Goal: Feedback & Contribution: Leave review/rating

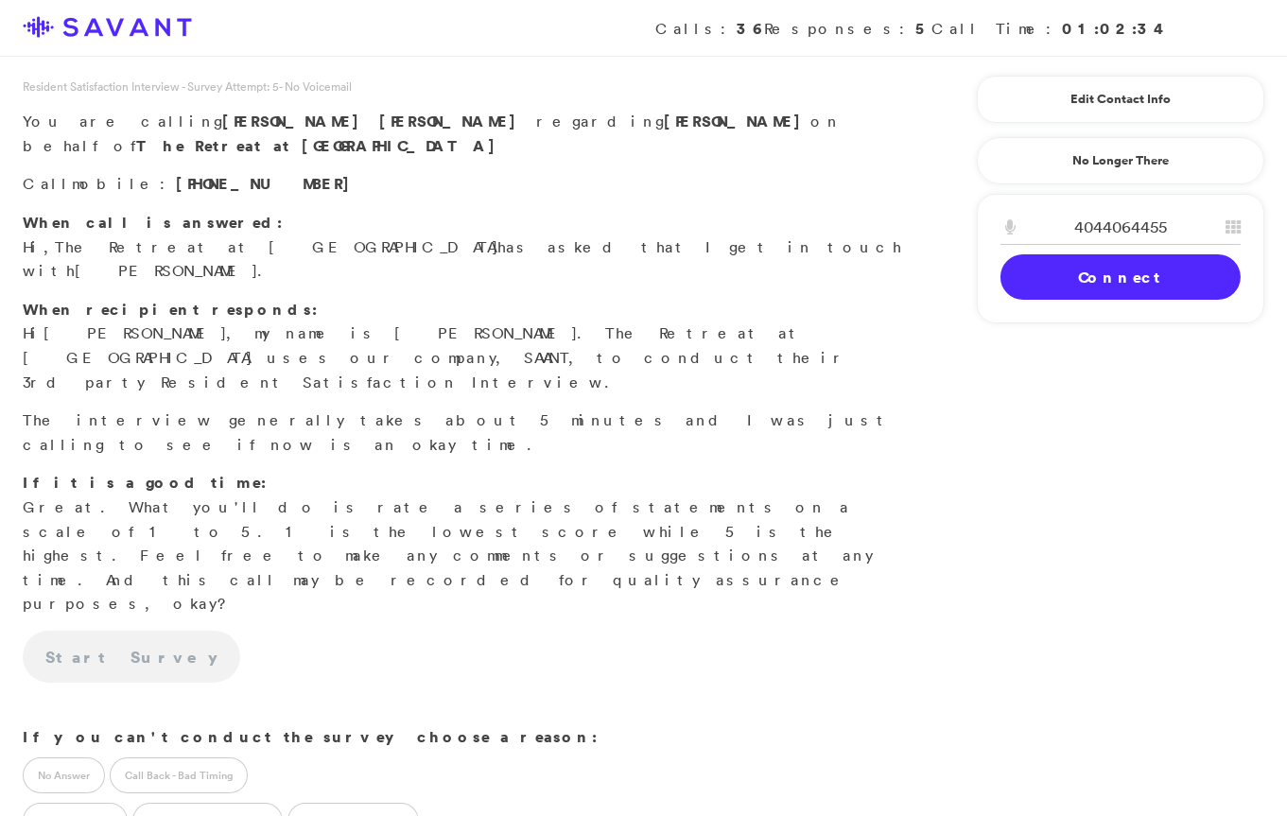
click at [1060, 281] on link "Connect" at bounding box center [1121, 276] width 240 height 45
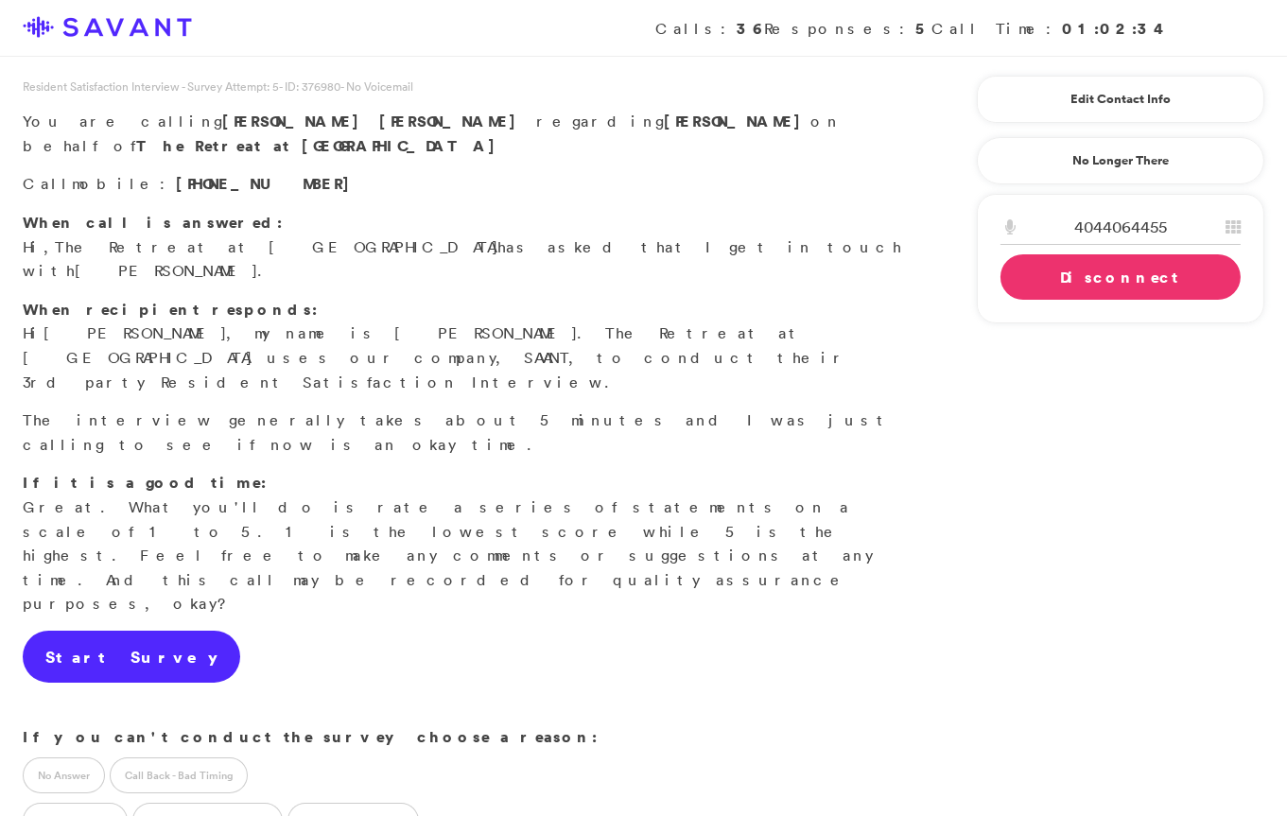
click at [127, 631] on link "Start Survey" at bounding box center [132, 657] width 218 height 53
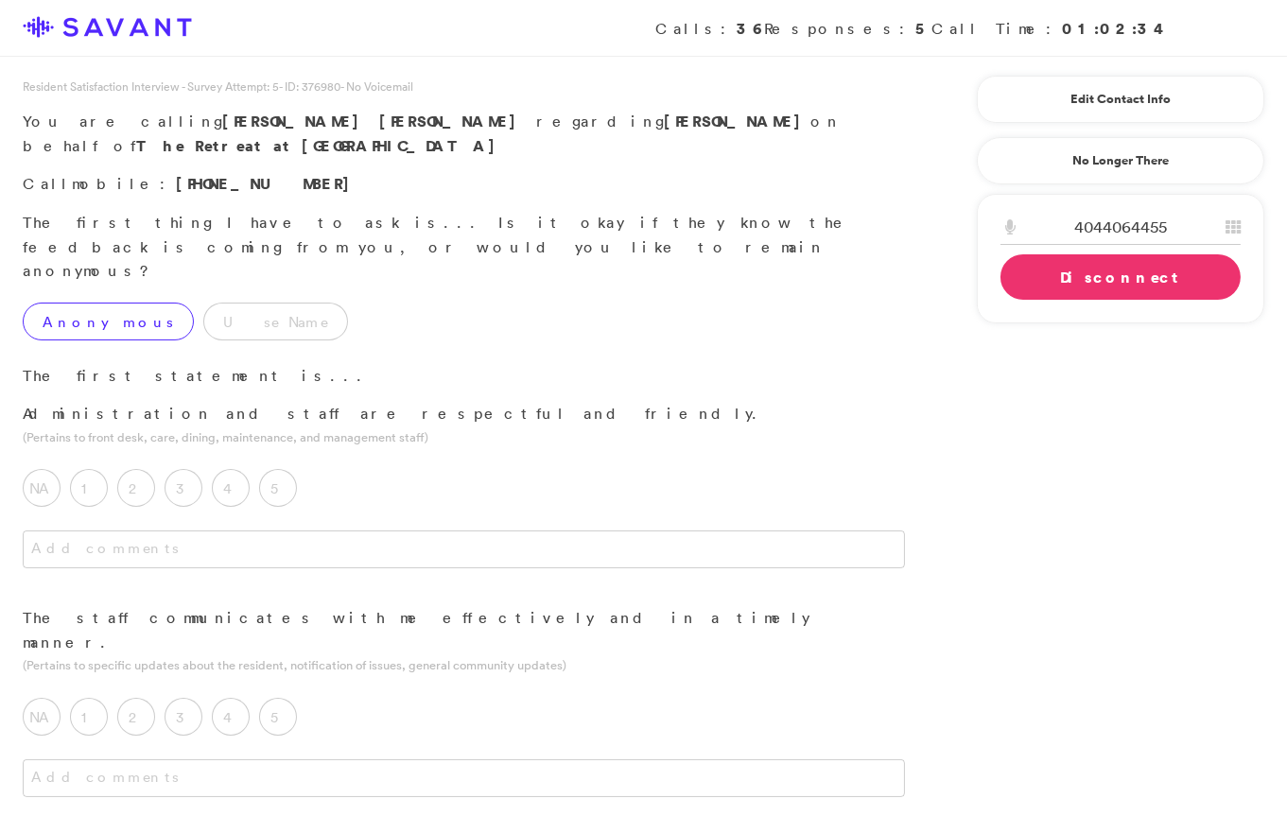
click at [96, 303] on label "Anonymous" at bounding box center [108, 322] width 171 height 38
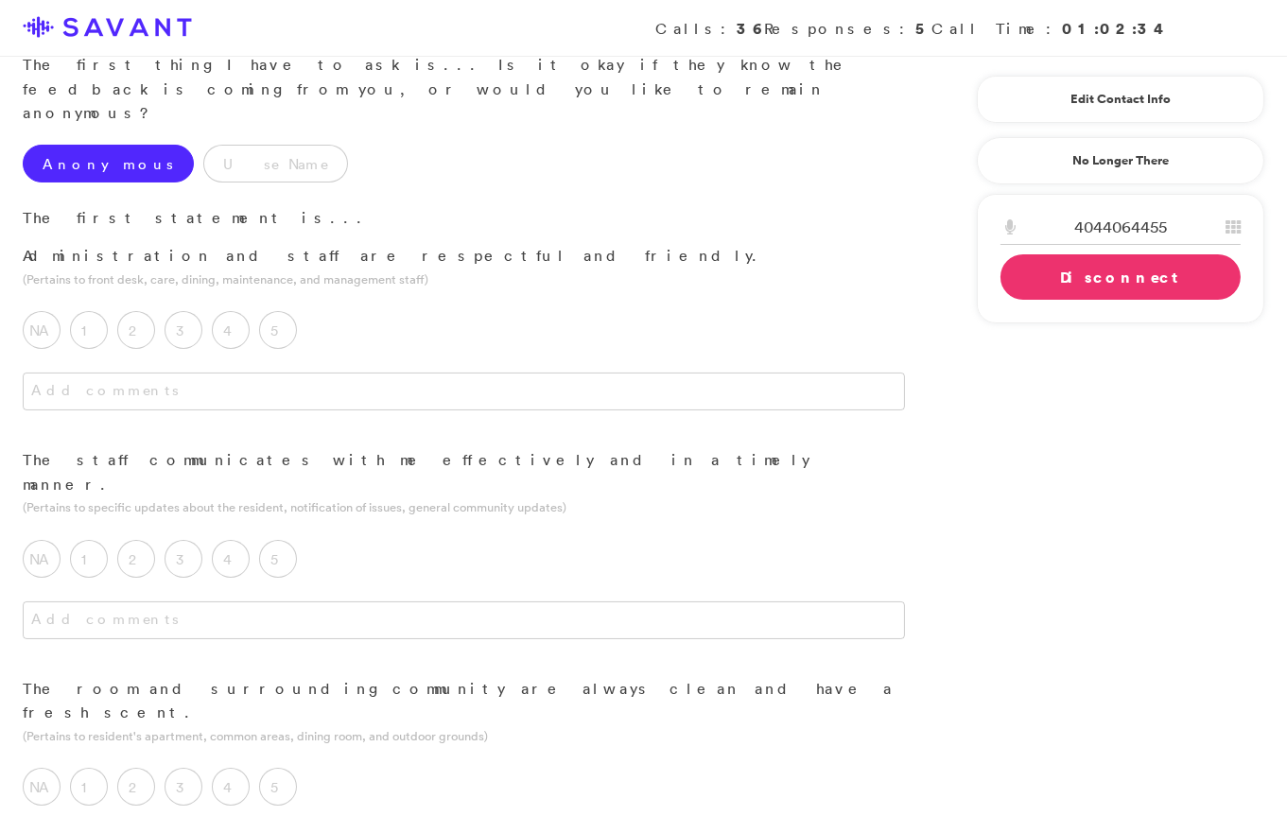
scroll to position [168, 0]
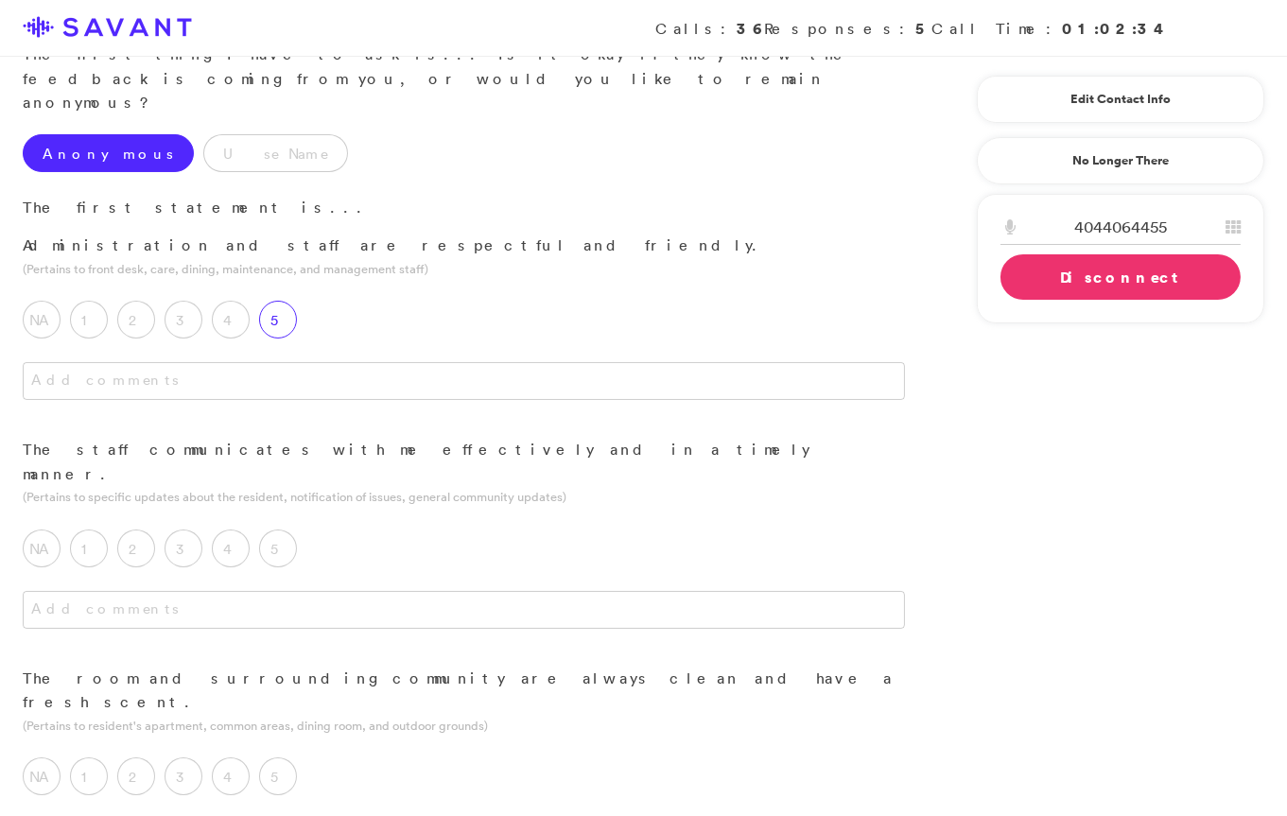
click at [286, 301] on label "5" at bounding box center [278, 320] width 38 height 38
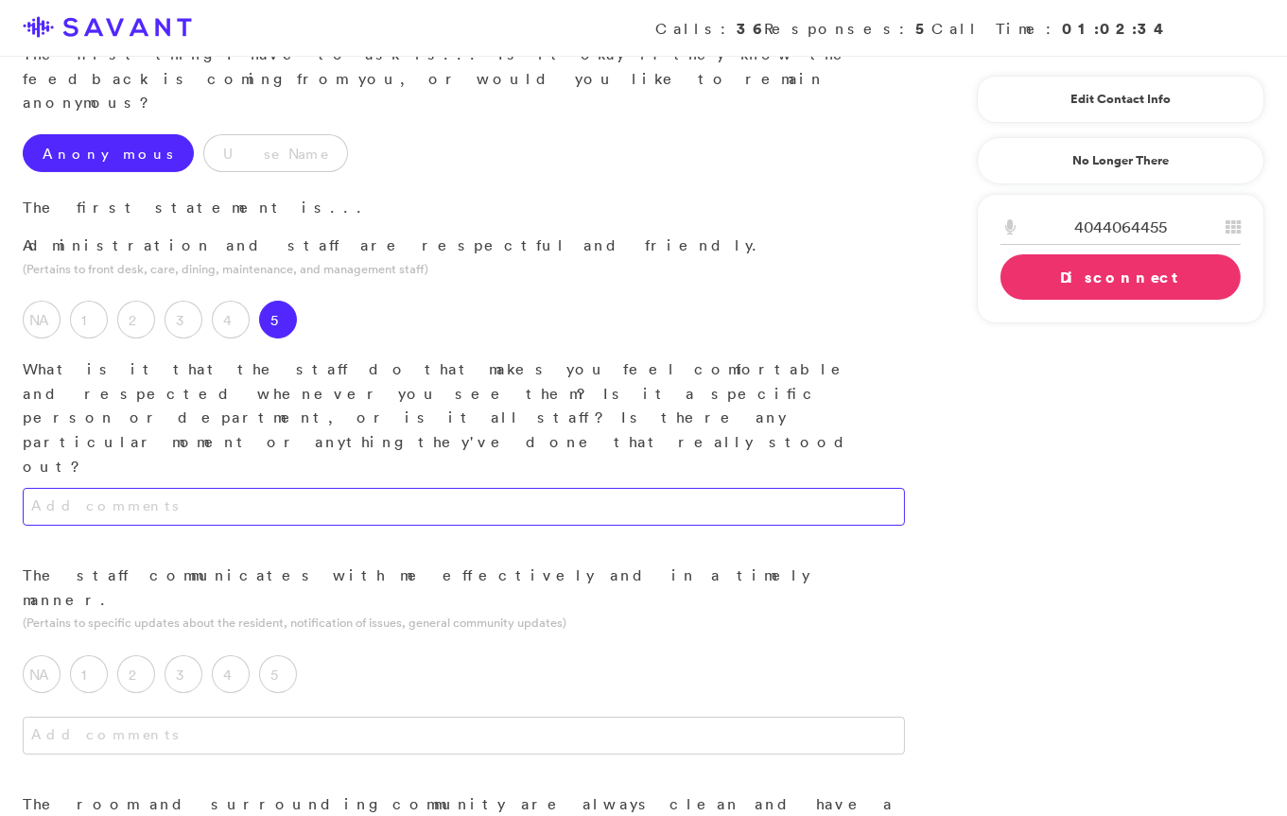
click at [331, 488] on textarea at bounding box center [464, 507] width 882 height 38
type textarea "They acknowledge you, talk to you. If you have a question, they will get back t…"
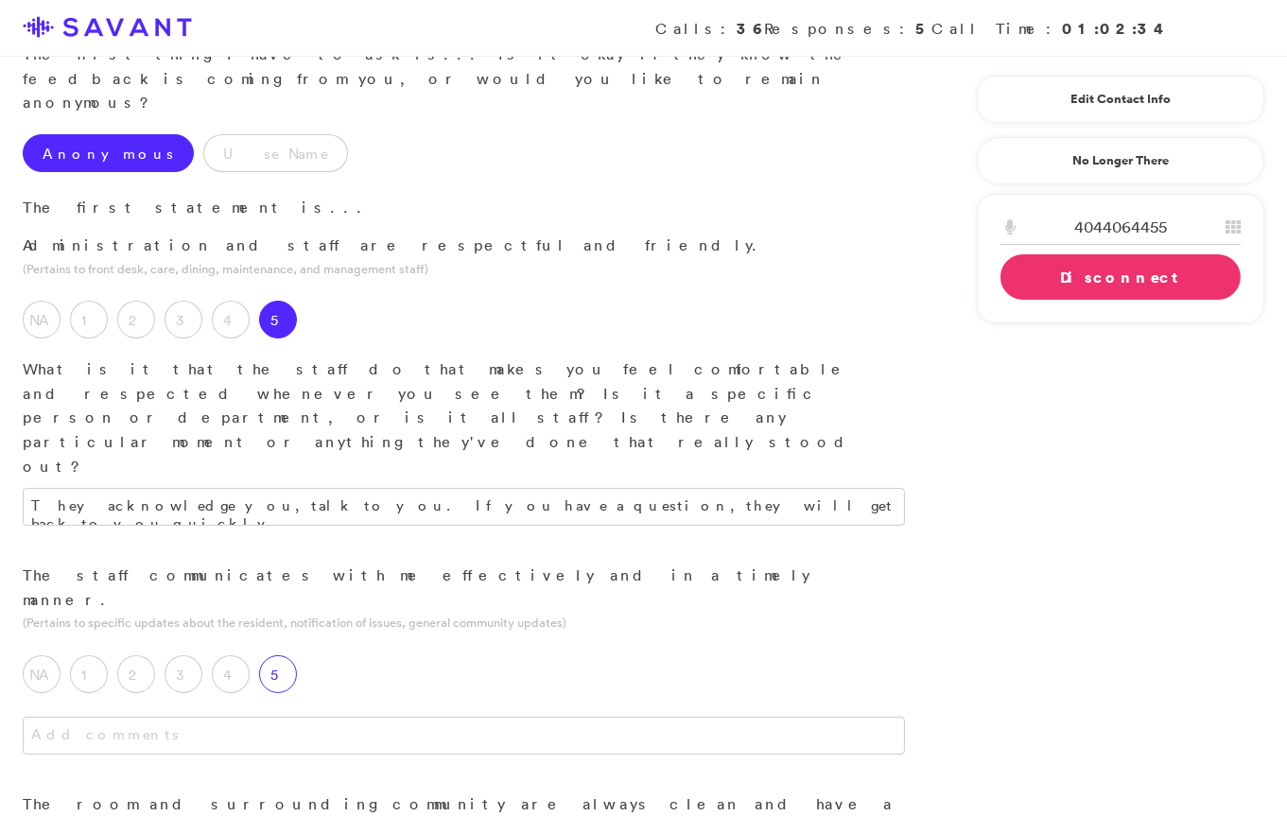
click at [284, 655] on label "5" at bounding box center [278, 674] width 38 height 38
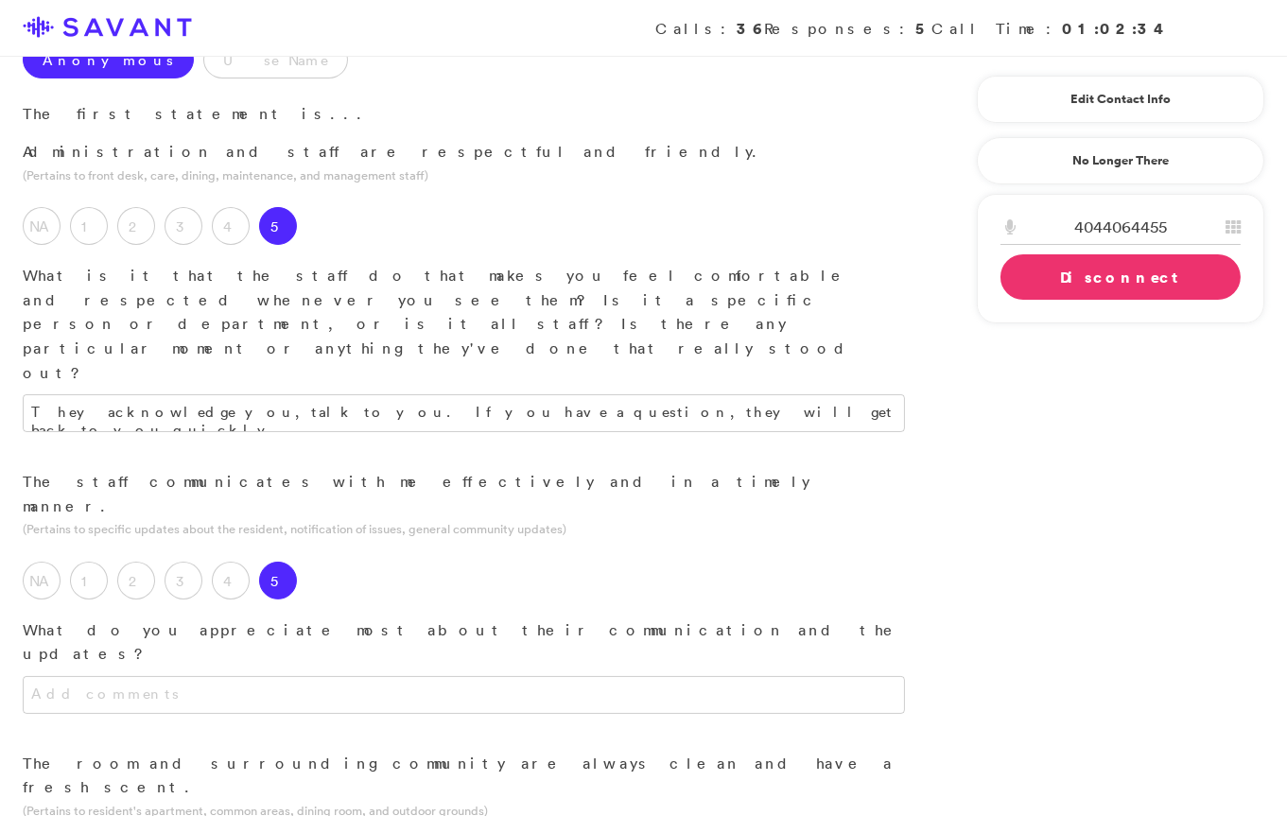
scroll to position [269, 0]
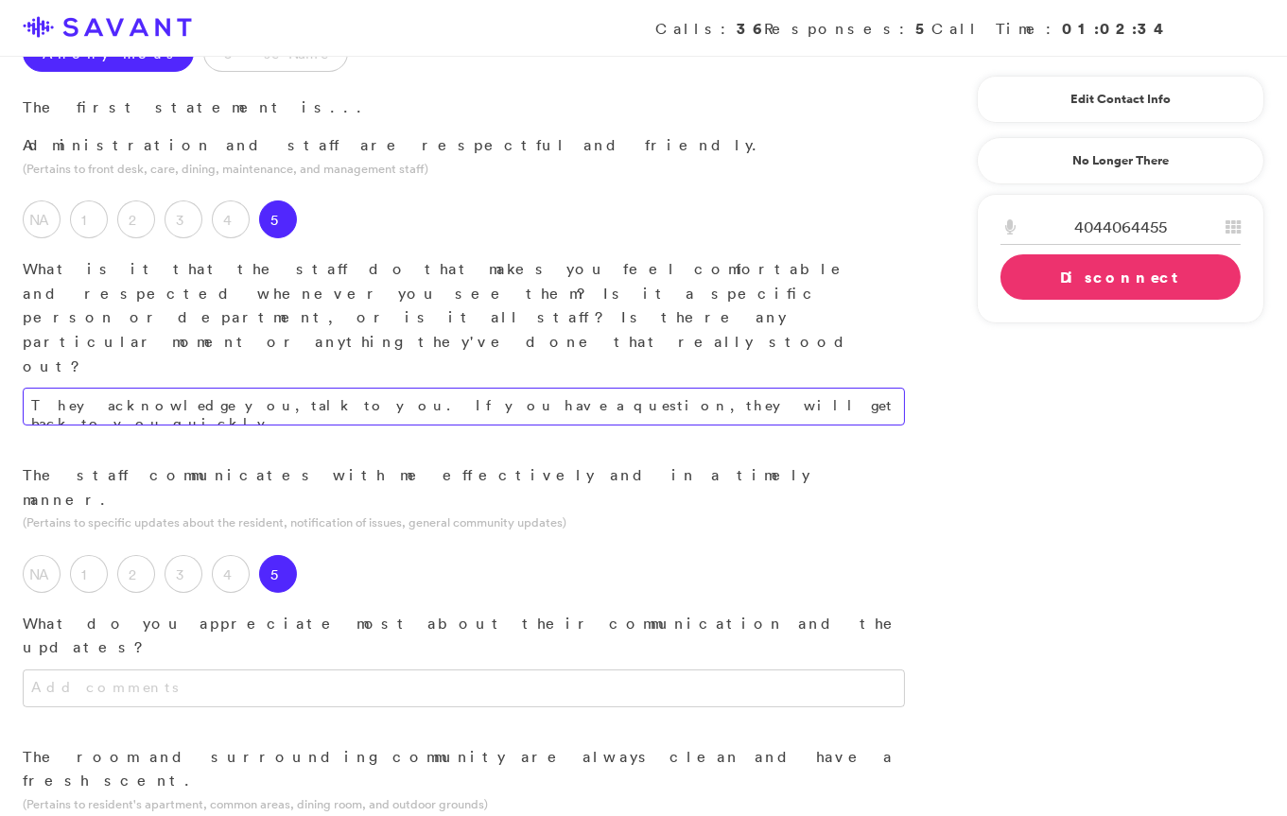
drag, startPoint x: 656, startPoint y: 256, endPoint x: 259, endPoint y: 263, distance: 397.3
click at [259, 388] on textarea "They acknowledge you, talk to you. If you have a question, they will get back t…" at bounding box center [464, 407] width 882 height 38
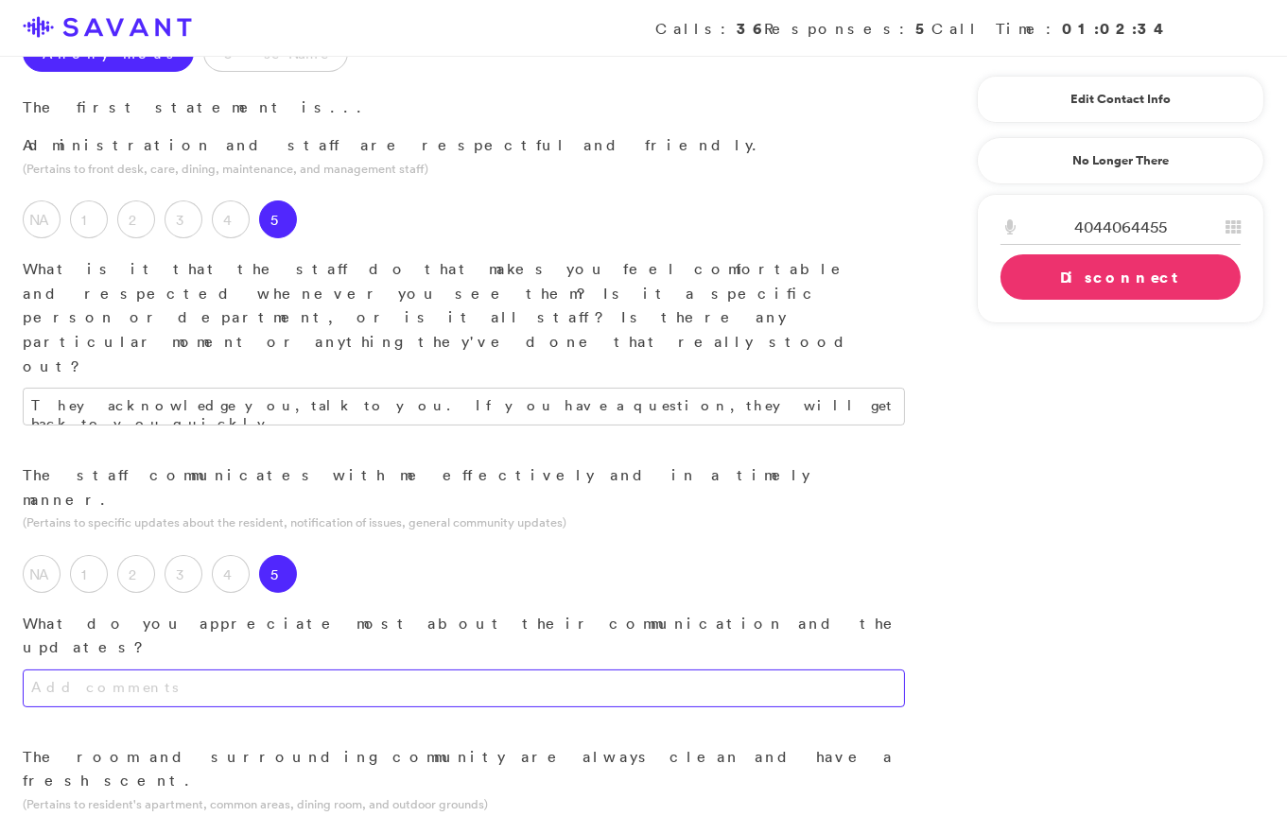
click at [424, 670] on textarea at bounding box center [464, 689] width 882 height 38
paste textarea "If you have a question, they will get back to you quickly."
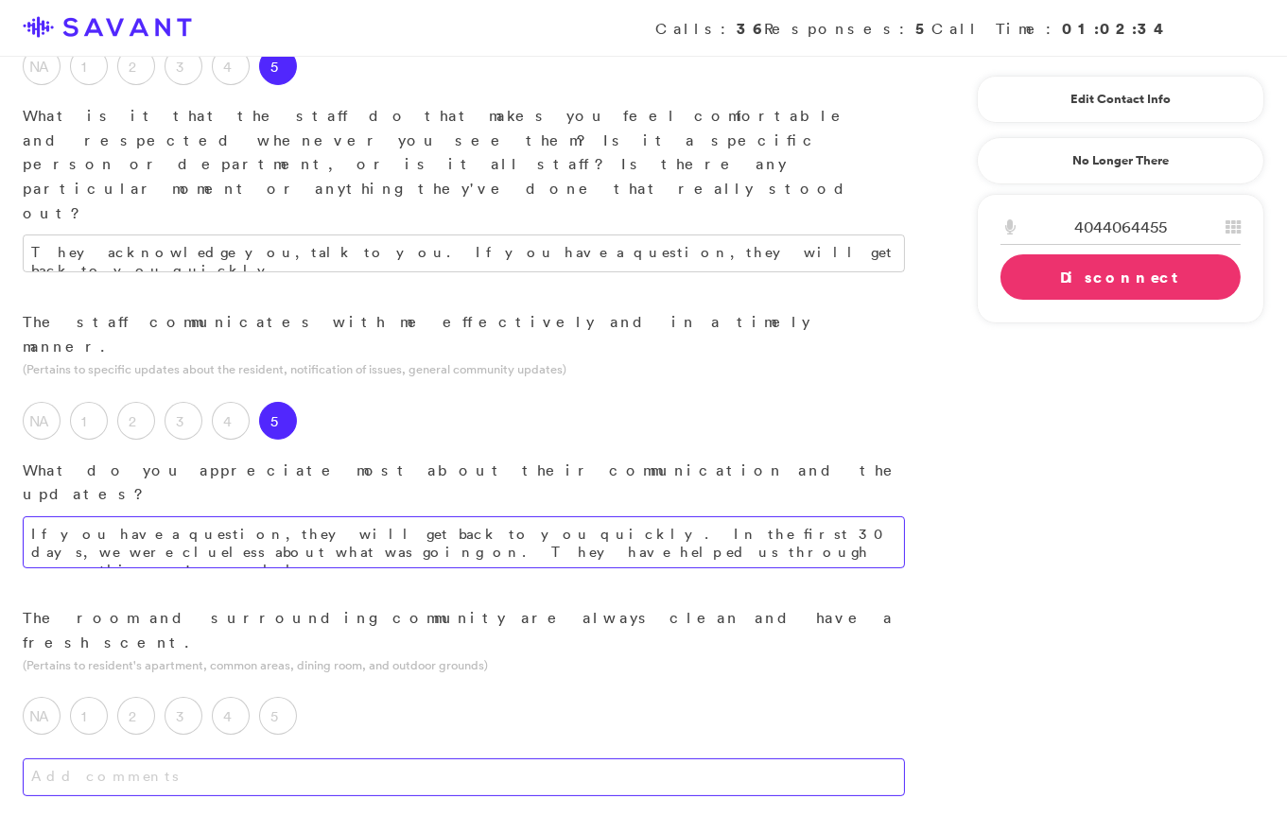
scroll to position [433, 0]
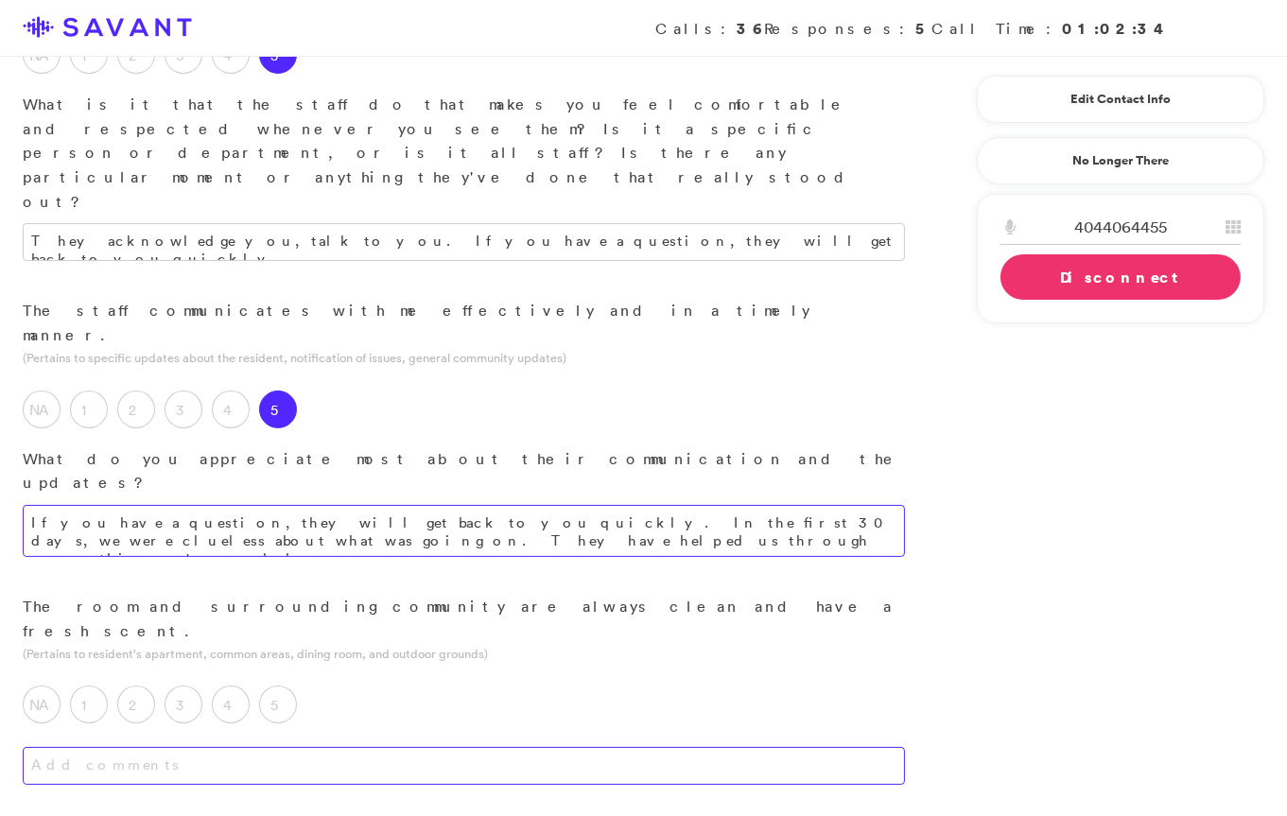
type textarea "If you have a question, they will get back to you quickly. In the first 30 days…"
click at [518, 747] on textarea at bounding box center [464, 766] width 882 height 38
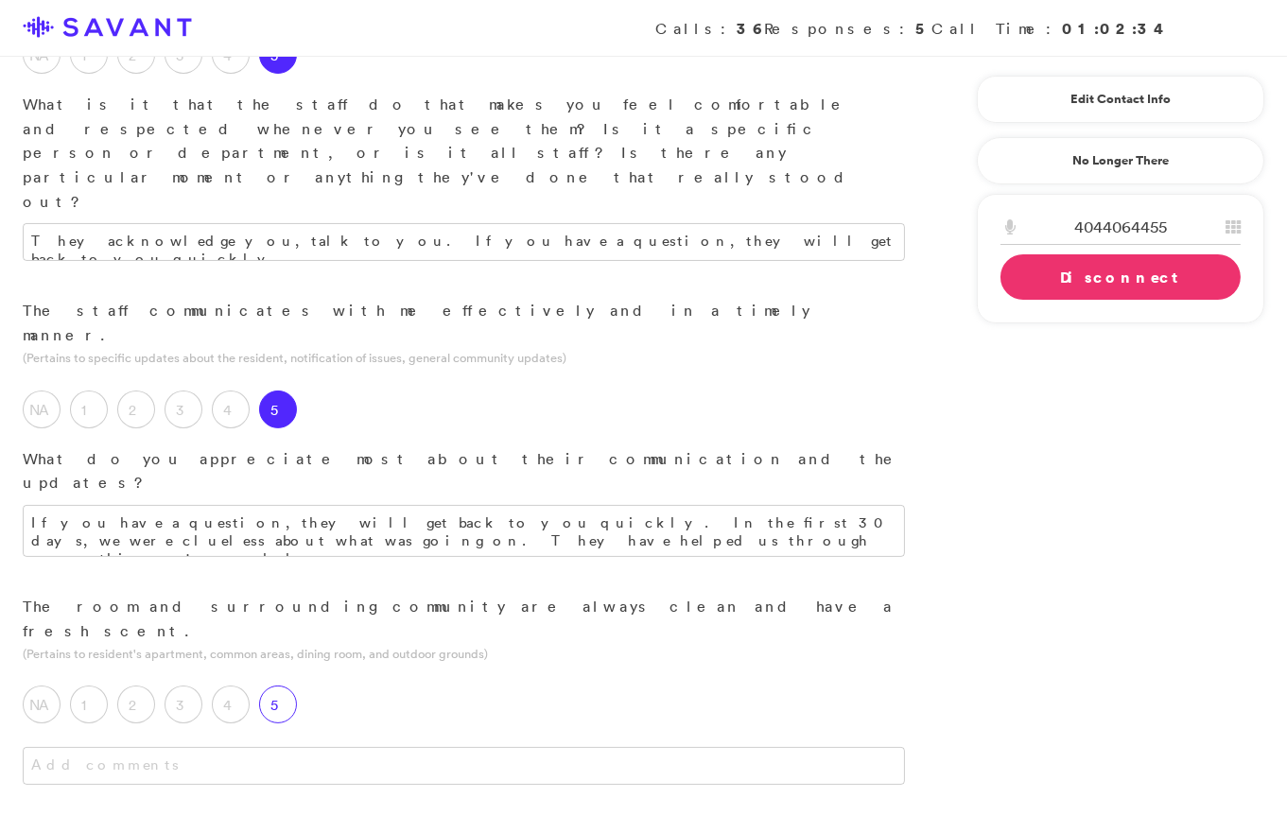
click at [278, 686] on label "5" at bounding box center [278, 705] width 38 height 38
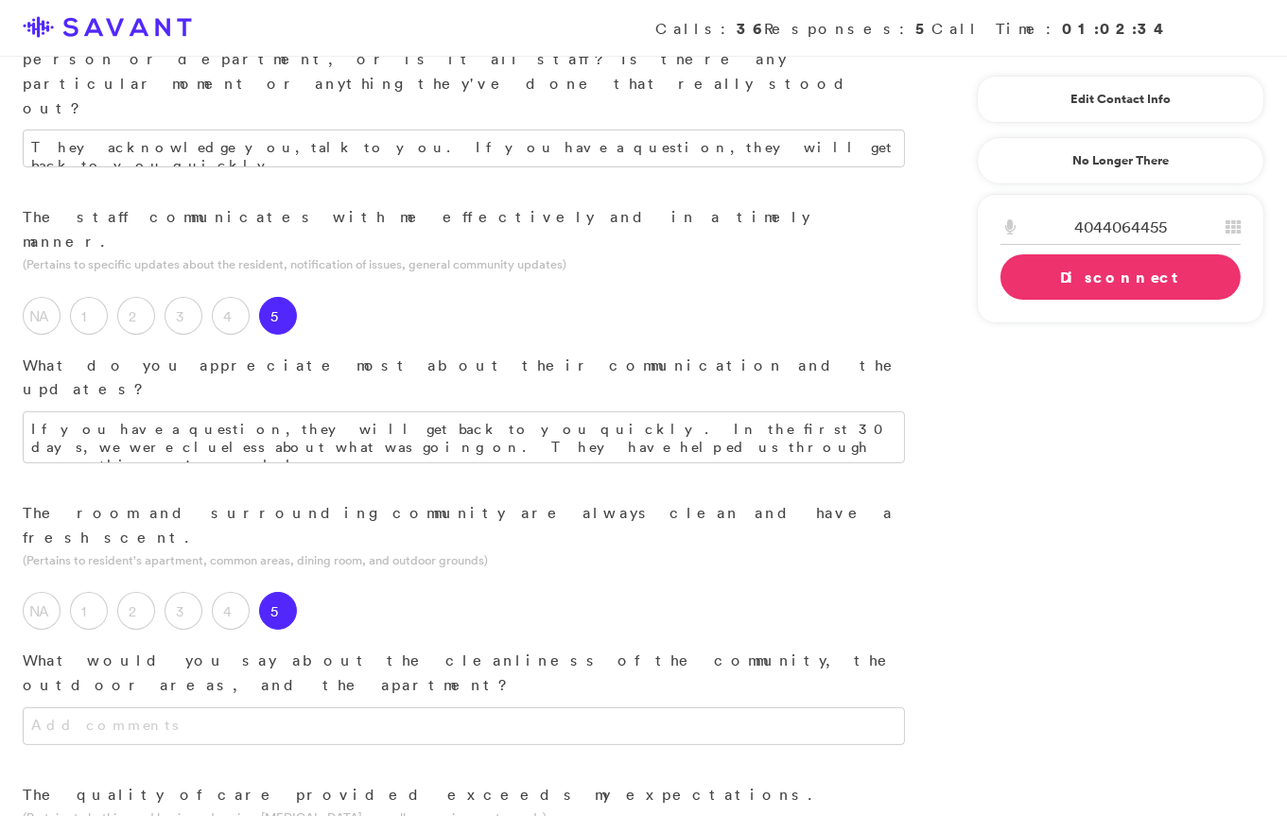
scroll to position [532, 0]
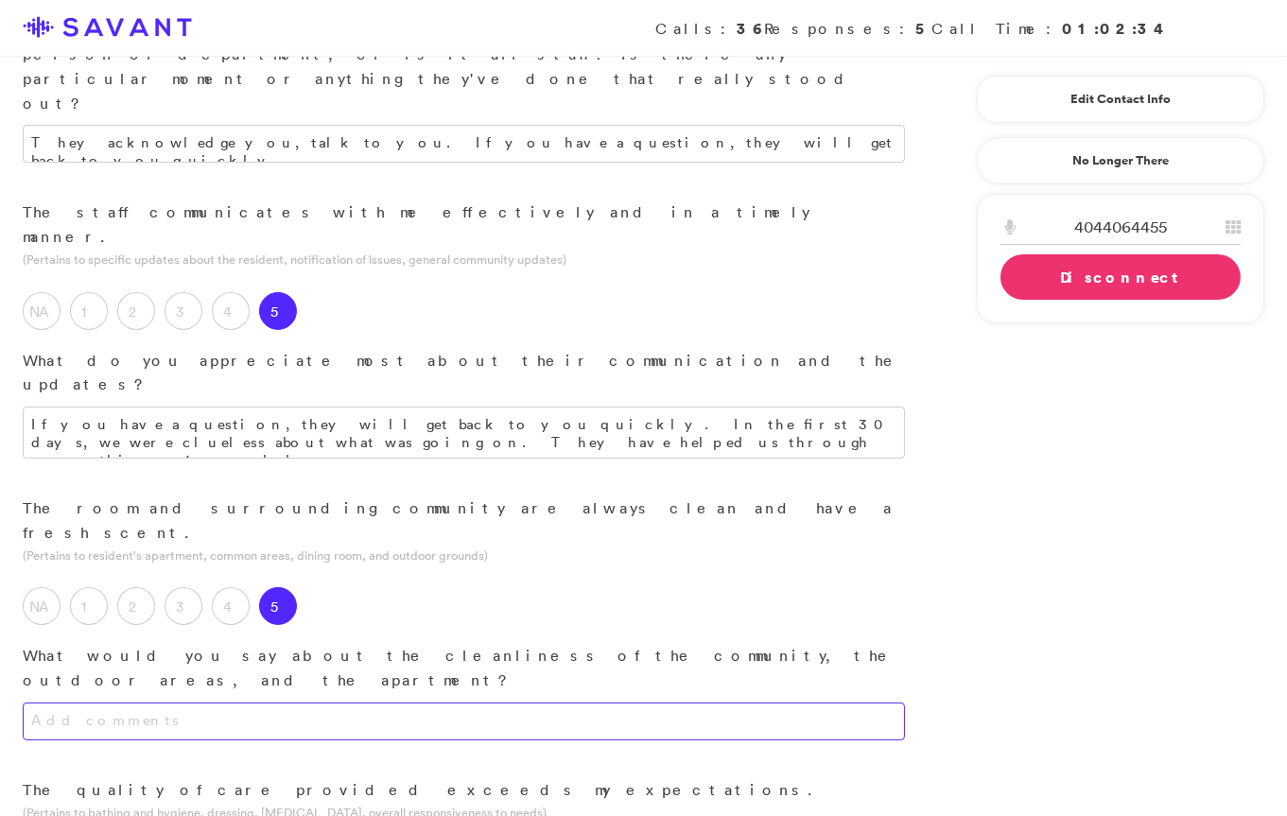
click at [347, 703] on textarea at bounding box center [464, 722] width 882 height 38
type textarea "h"
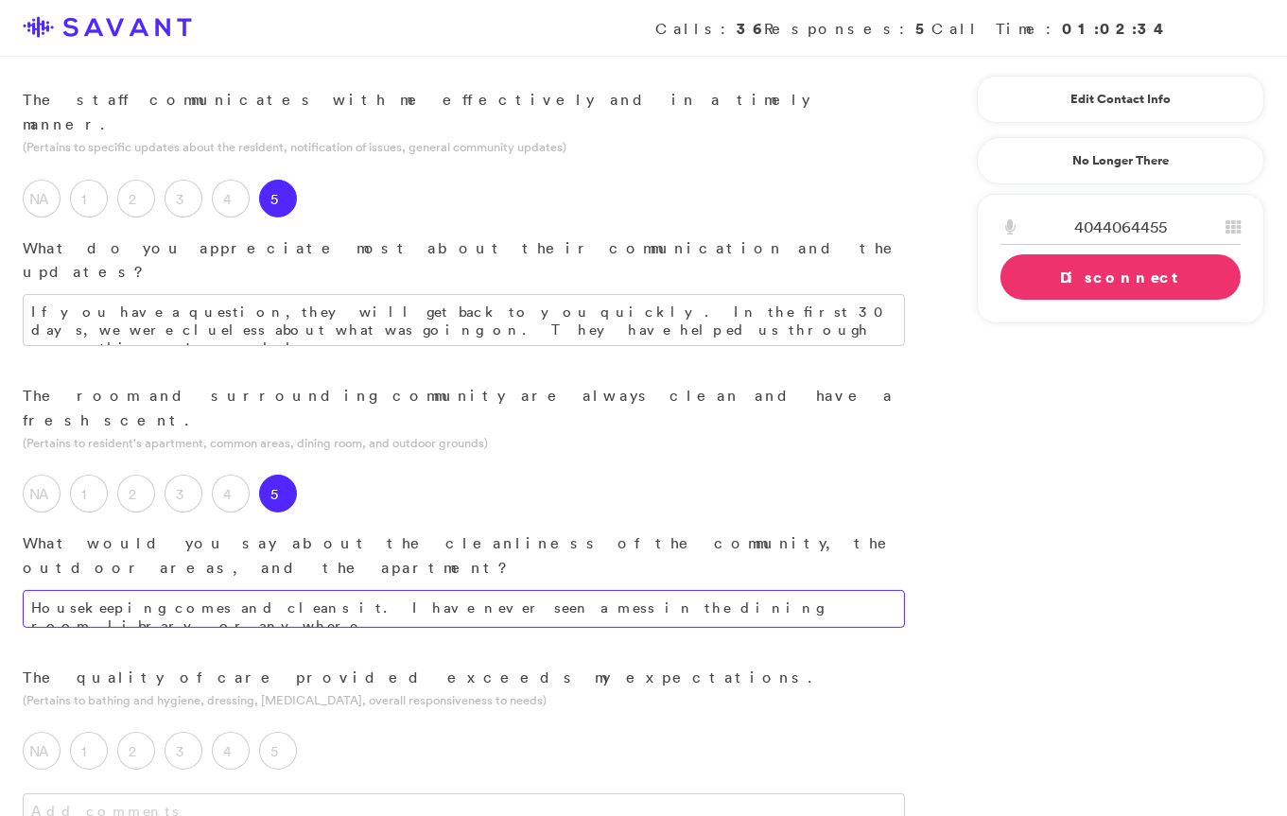
scroll to position [655, 0]
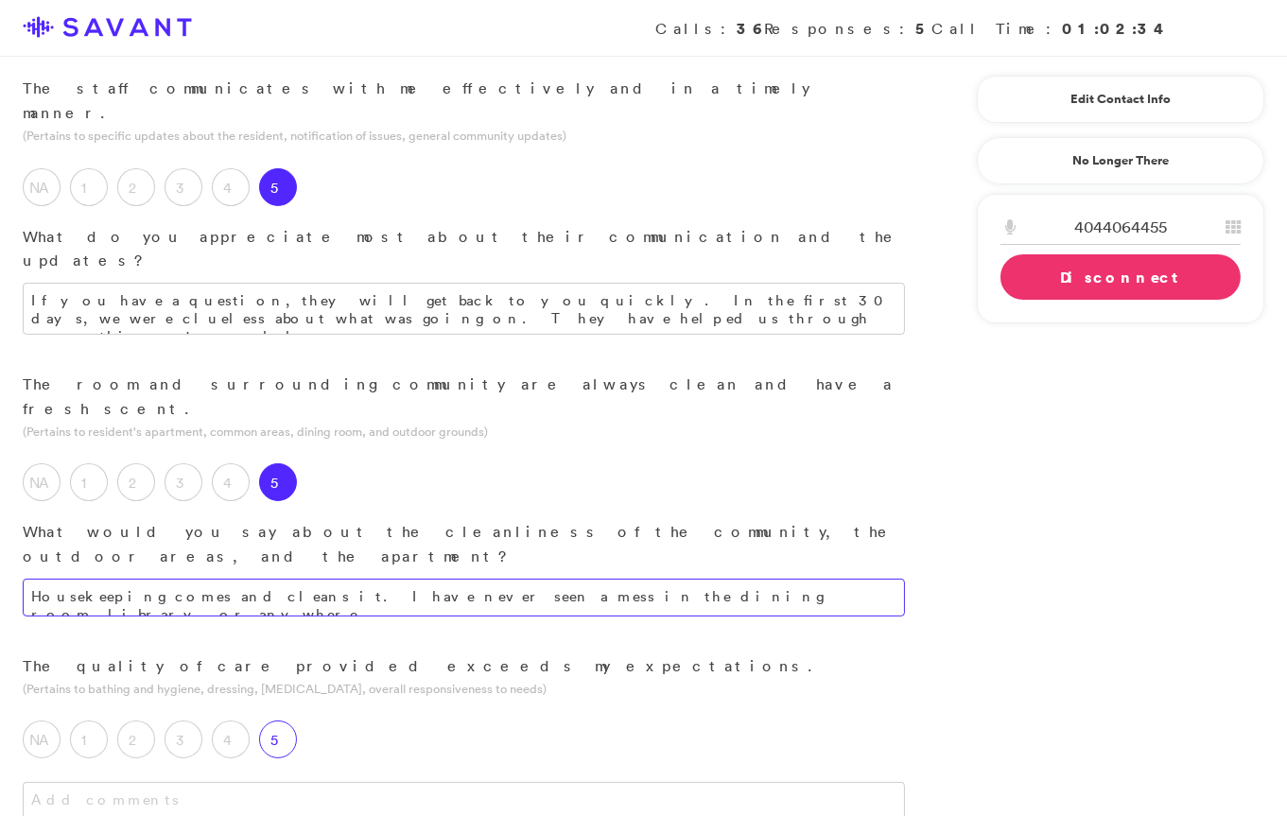
type textarea "Housekeeping comes and cleans it. I have never seen a mess in the dining room, …"
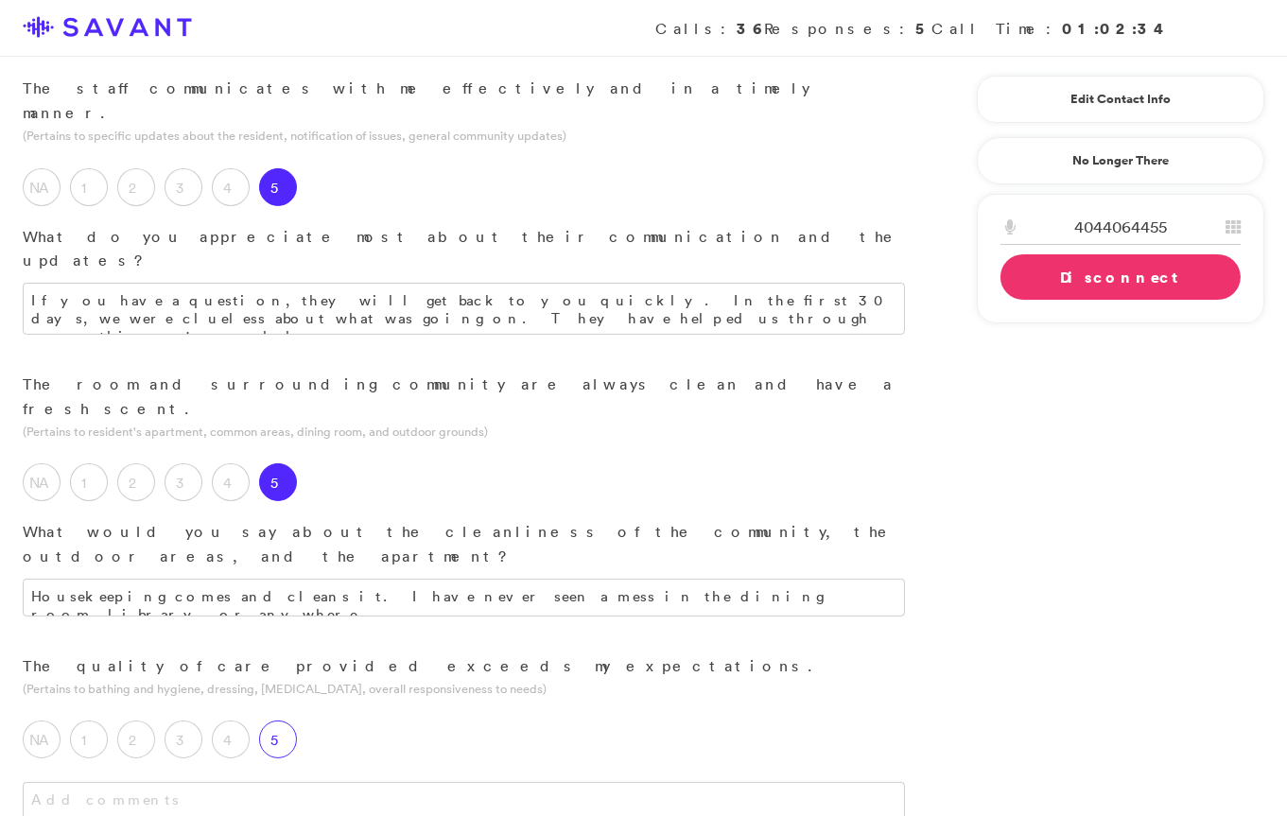
click at [283, 721] on label "5" at bounding box center [278, 740] width 38 height 38
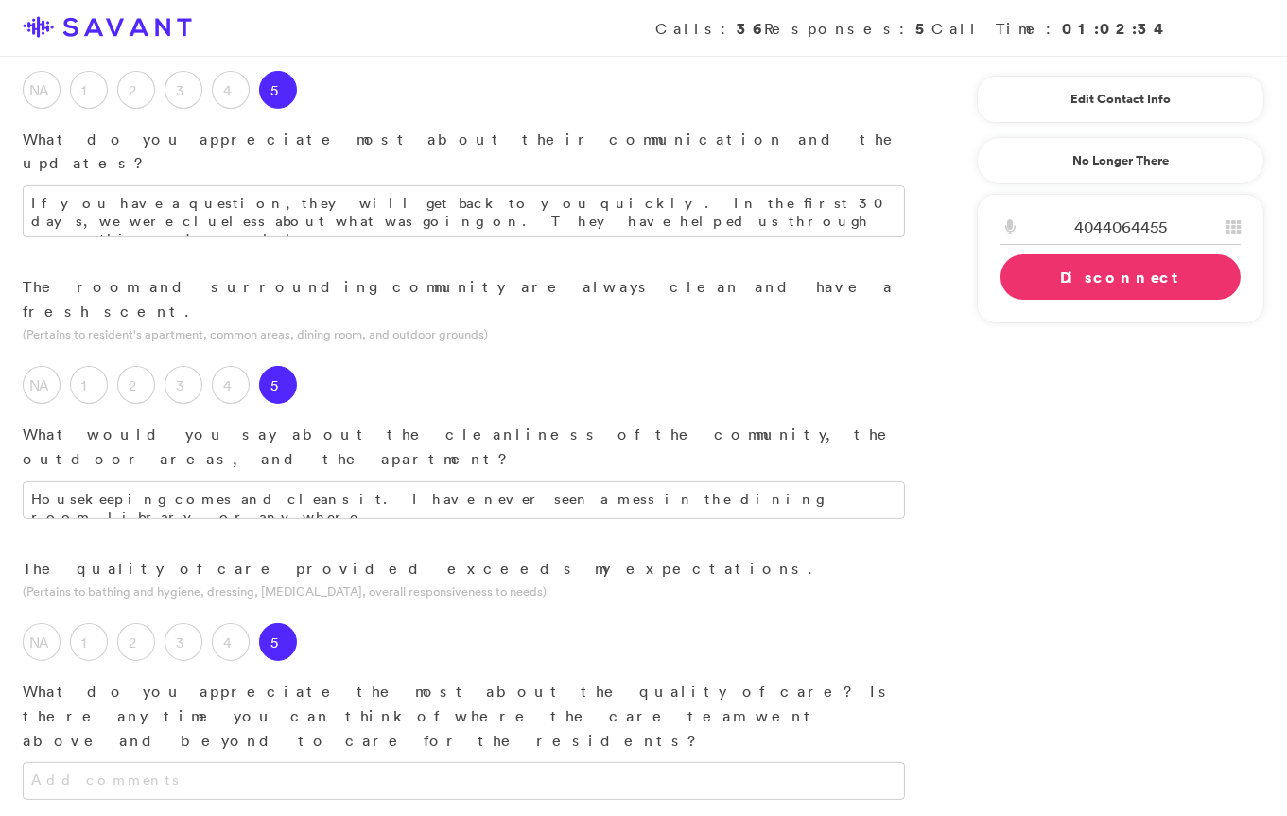
scroll to position [806, 0]
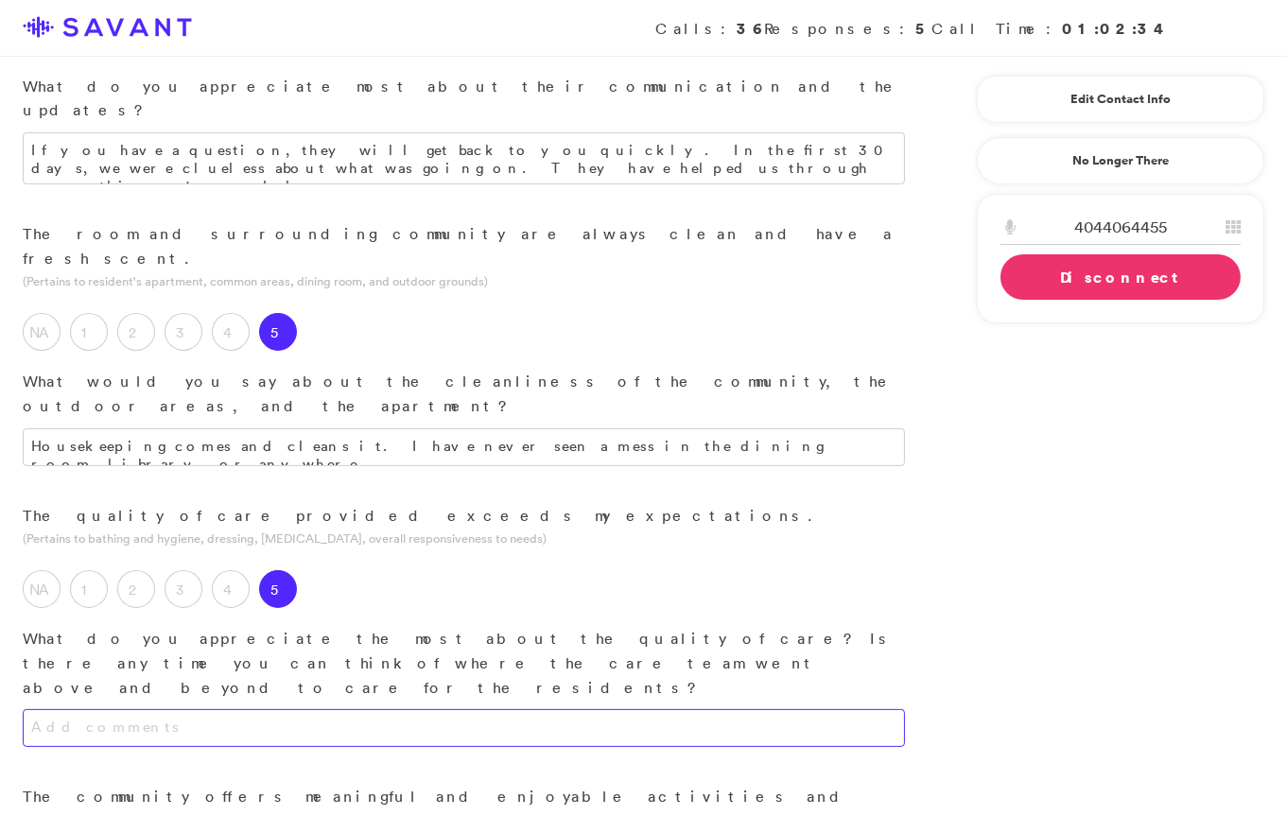
click at [318, 709] on textarea at bounding box center [464, 728] width 882 height 38
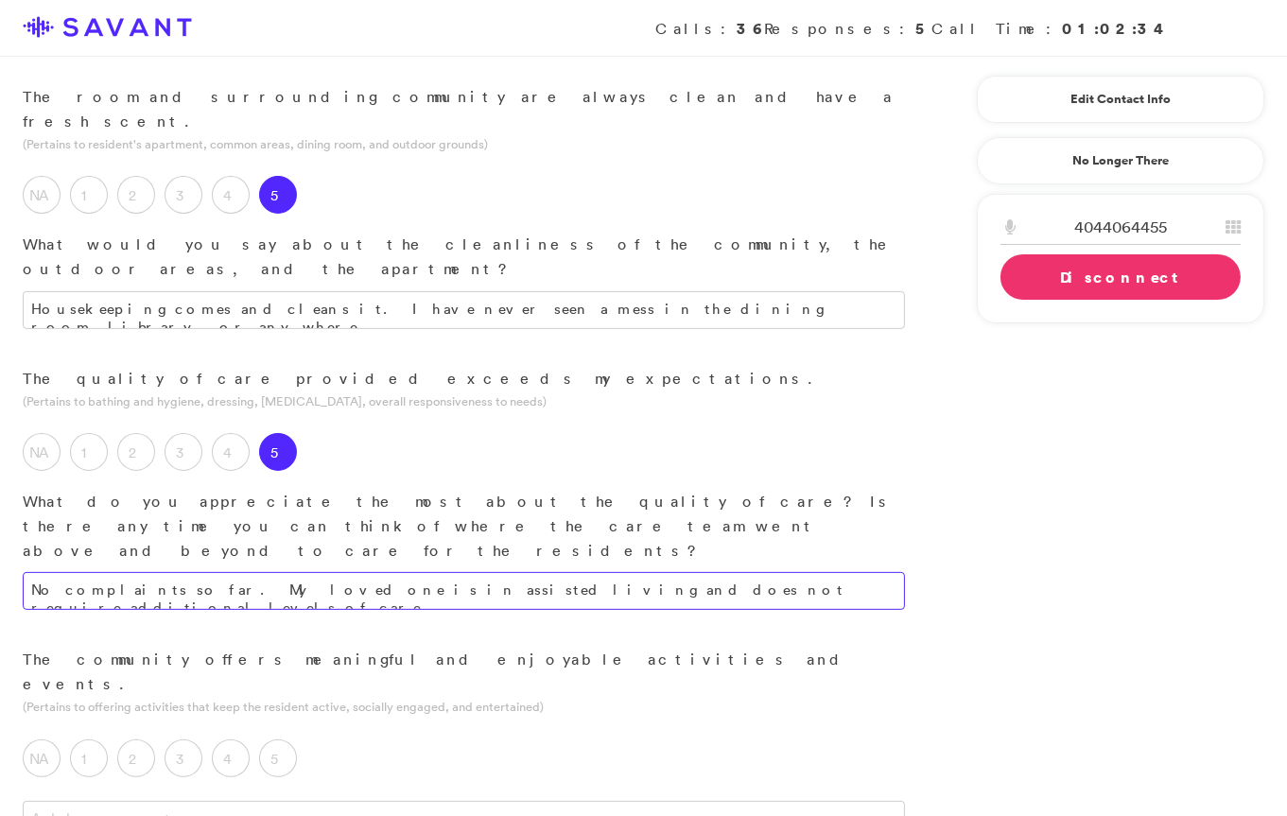
scroll to position [946, 0]
type textarea "No complaints so far. My loved one is in assisted living and does not require a…"
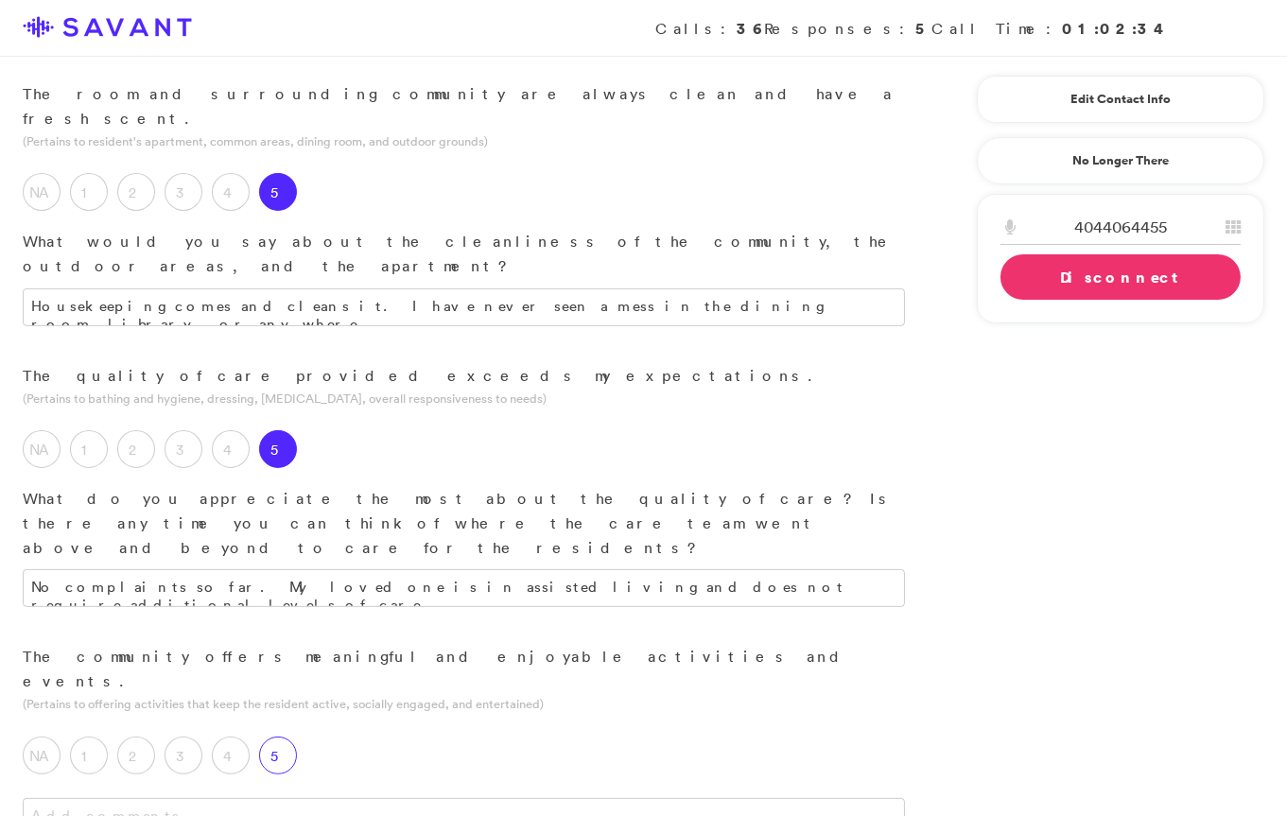
click at [289, 737] on label "5" at bounding box center [278, 756] width 38 height 38
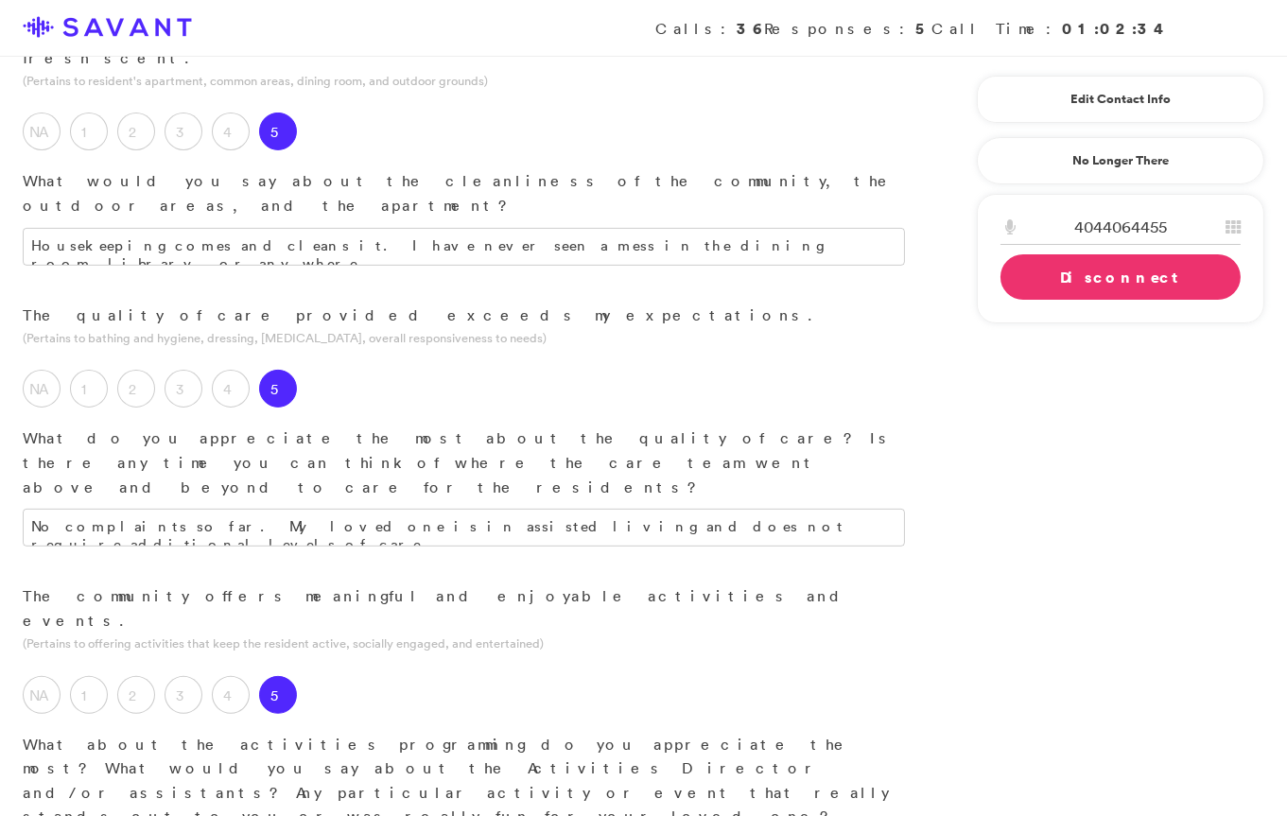
scroll to position [1016, 0]
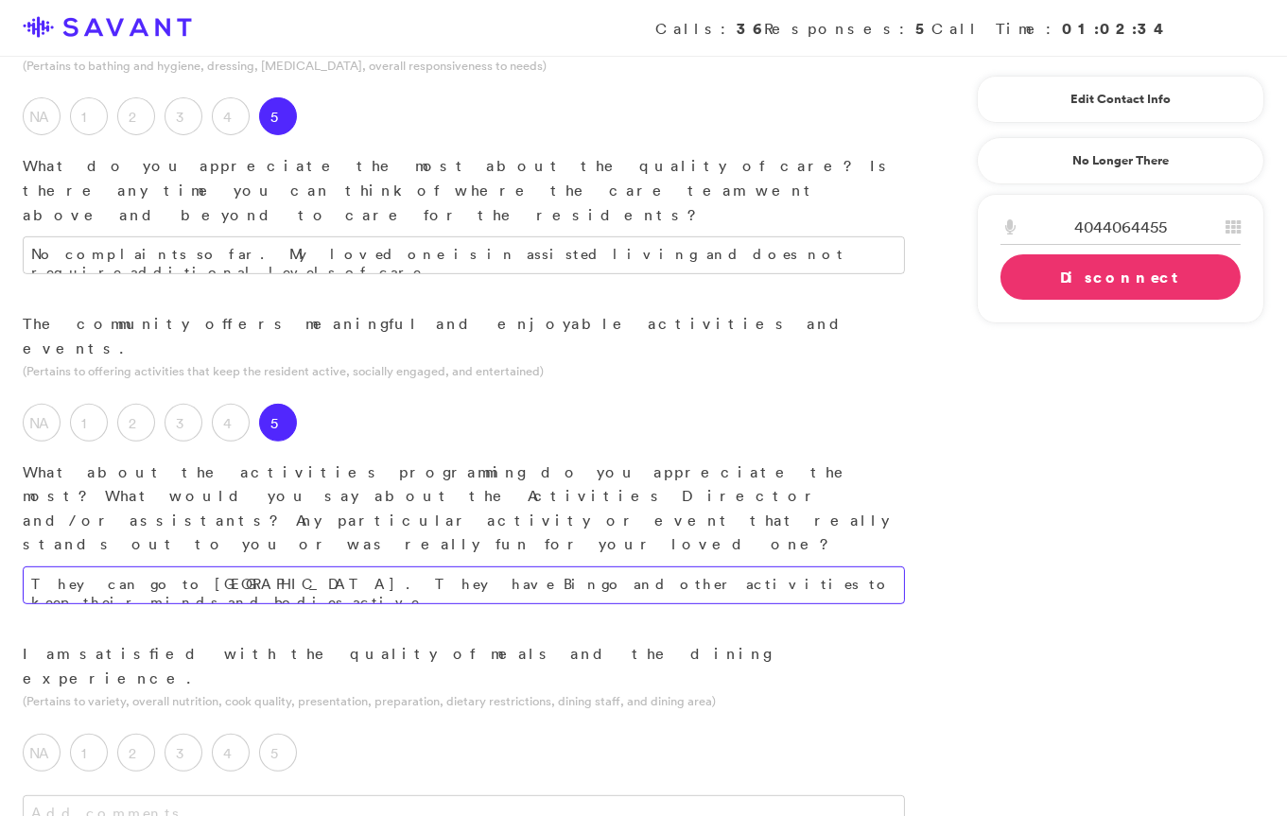
scroll to position [1287, 0]
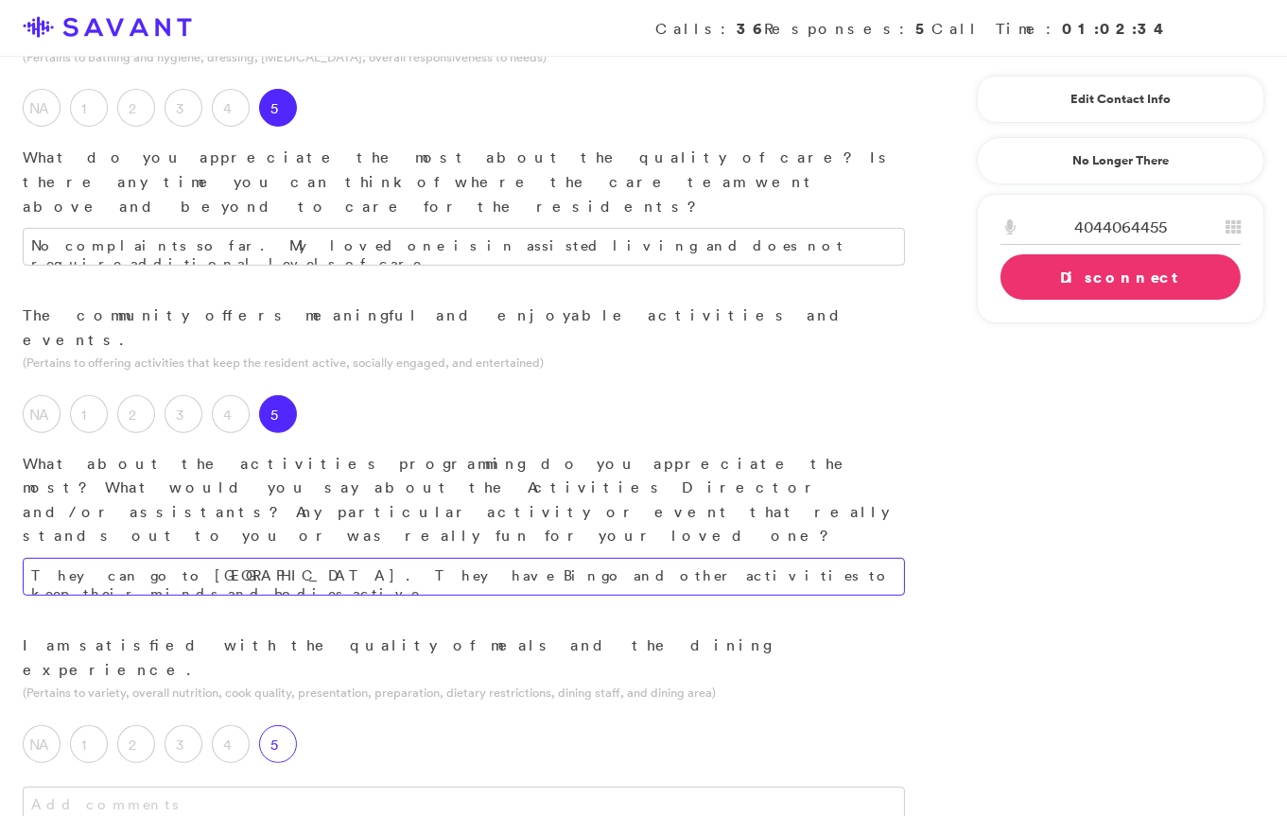
type textarea "They can go to [GEOGRAPHIC_DATA]. They have Bingo and other activities to keep …"
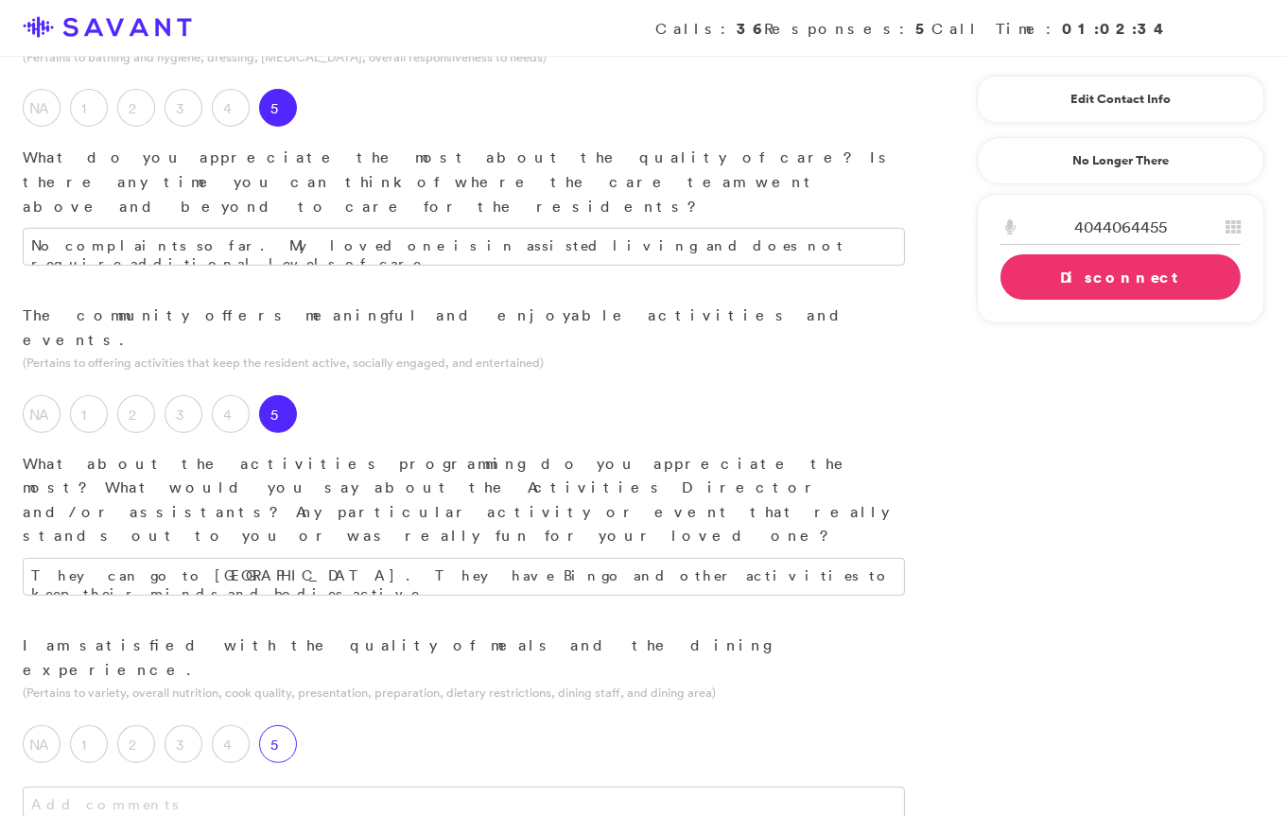
click at [272, 725] on label "5" at bounding box center [278, 744] width 38 height 38
type textarea "j"
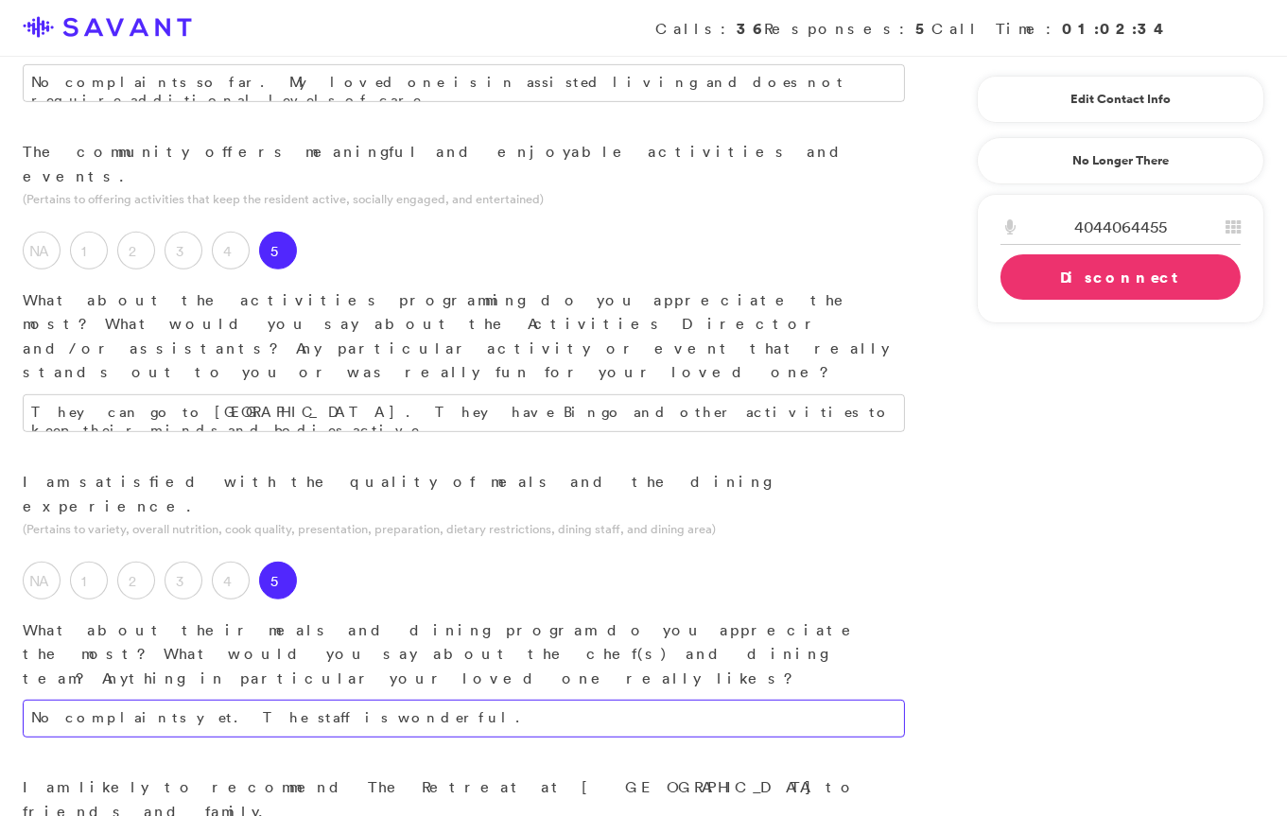
scroll to position [1456, 0]
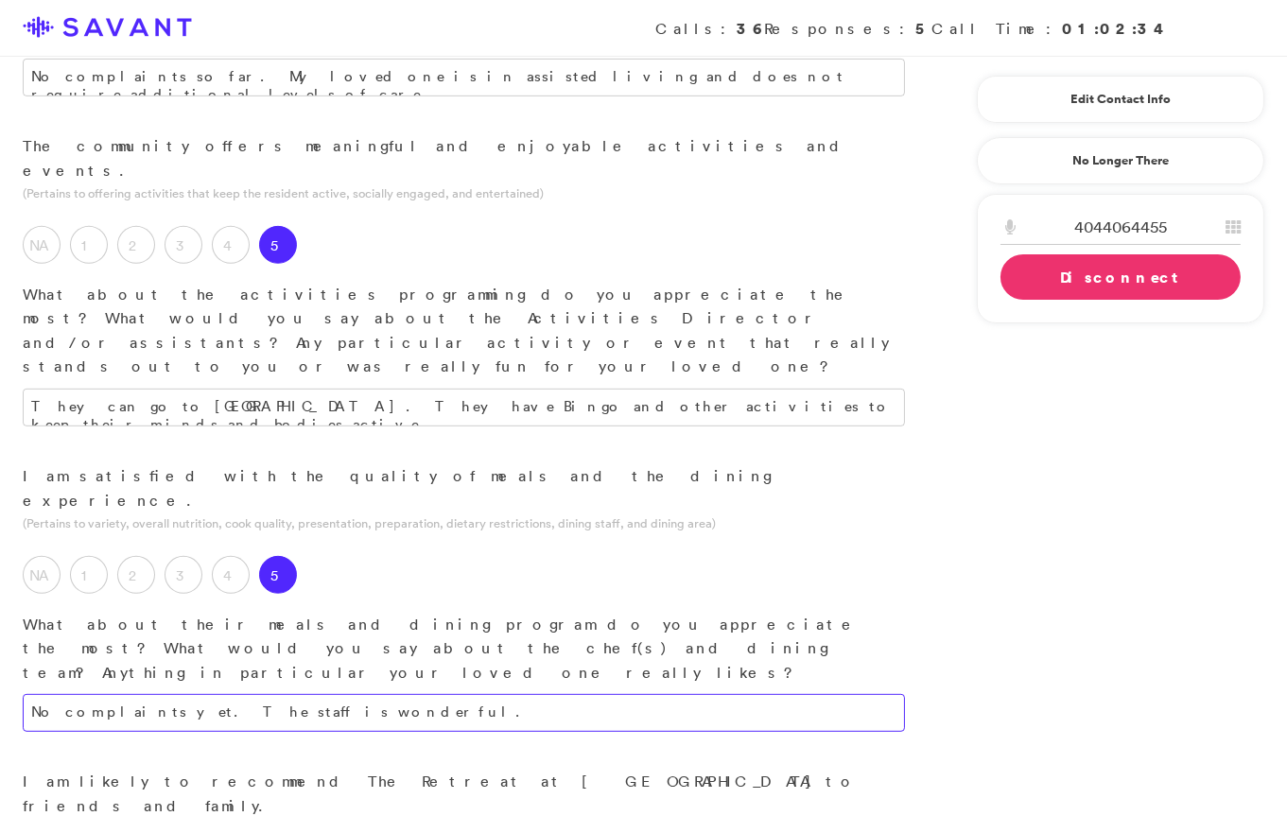
type textarea "No complaints yet. The staff is wonderful."
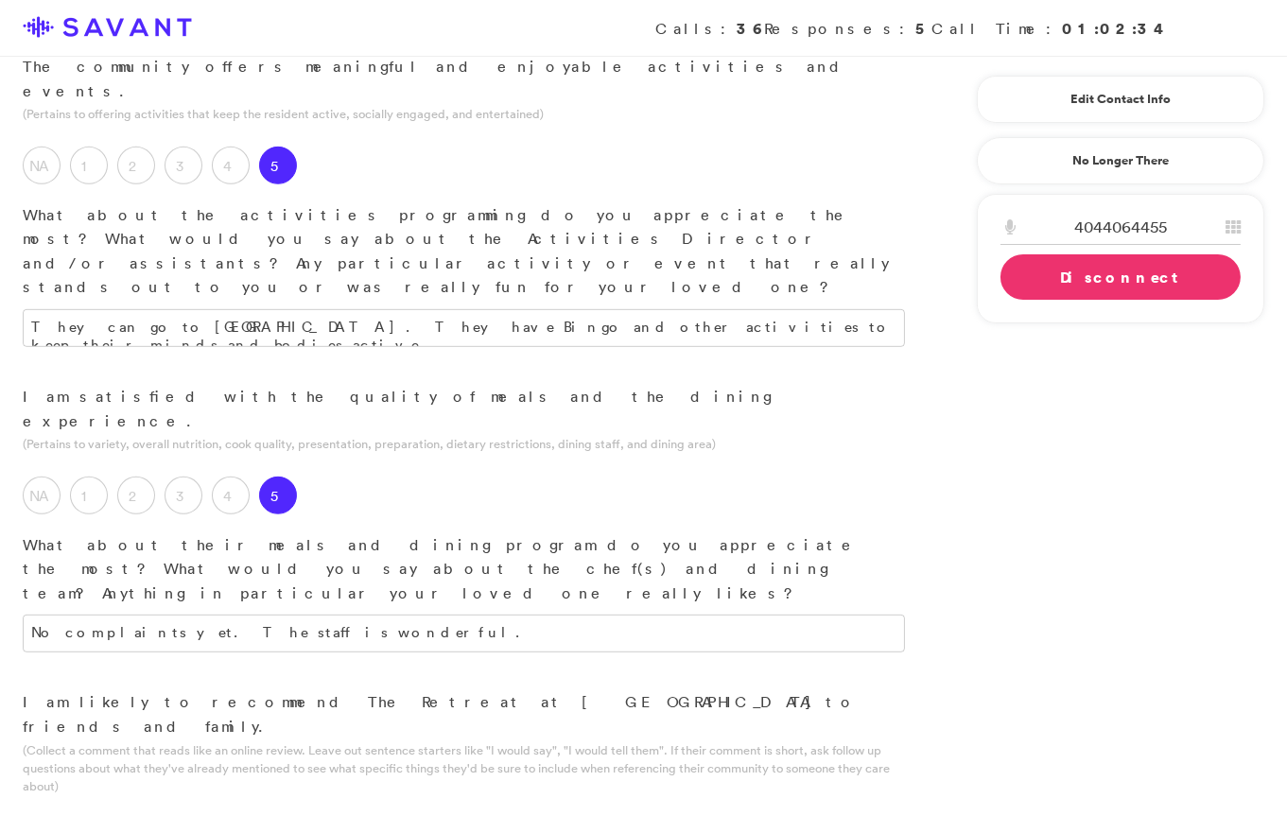
scroll to position [1546, 0]
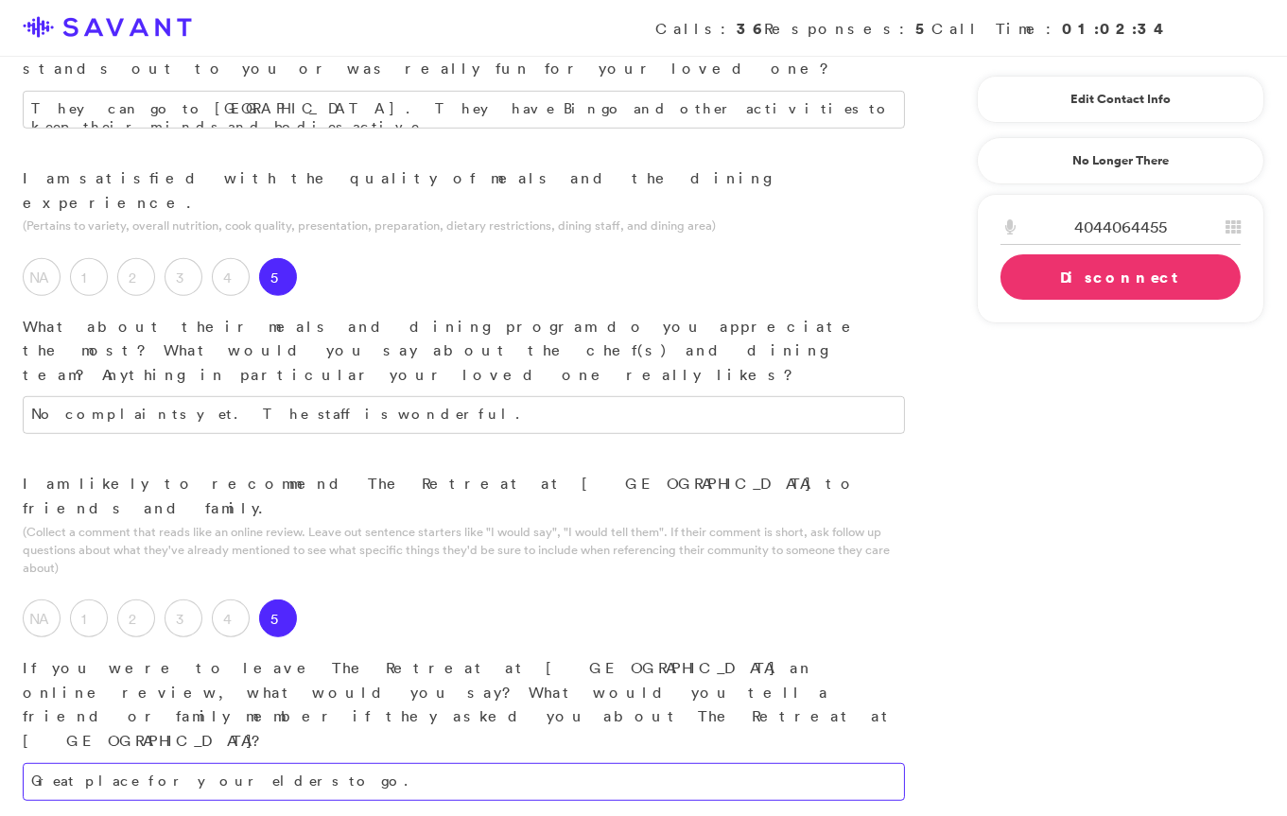
scroll to position [1762, 0]
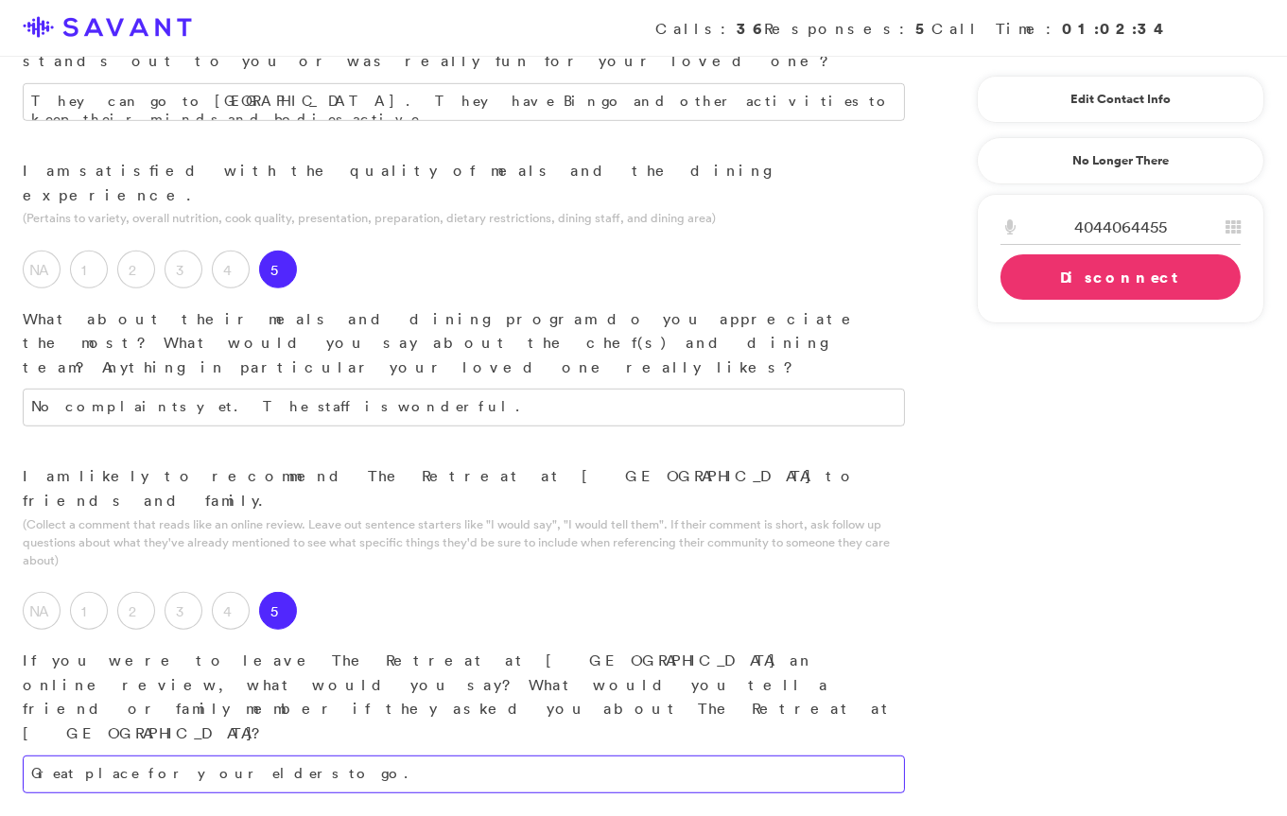
type textarea "Great place for your elders to go."
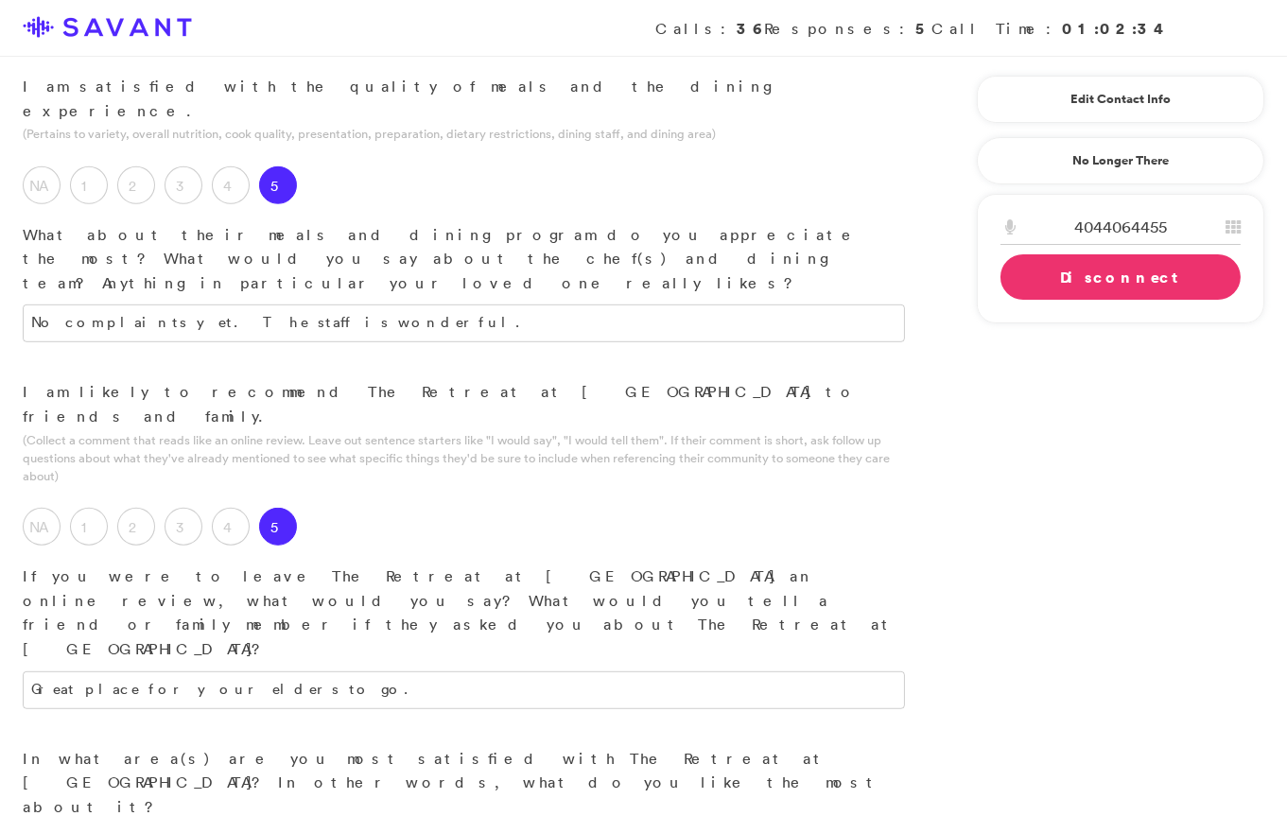
scroll to position [1847, 0]
type textarea "The location is clean, and the staff is wonderful."
click at [1061, 273] on link "Disconnect" at bounding box center [1121, 276] width 240 height 45
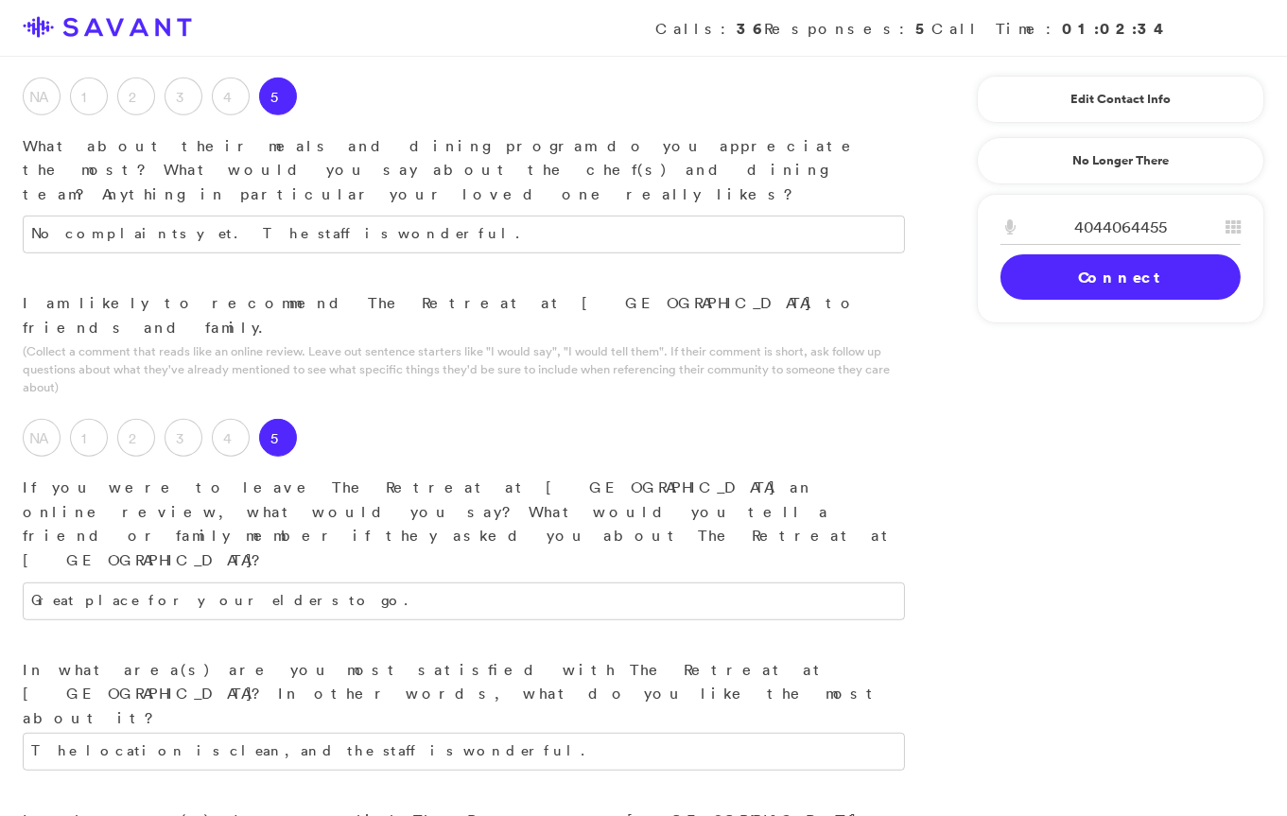
scroll to position [1977, 0]
